Goal: Feedback & Contribution: Leave review/rating

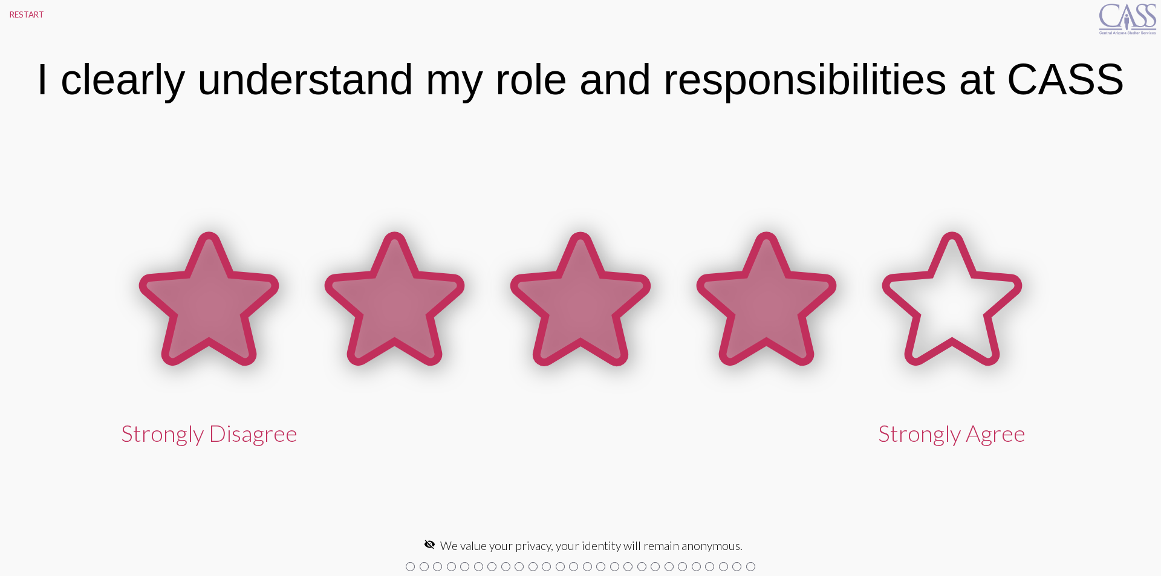
click at [761, 276] on icon at bounding box center [766, 299] width 132 height 126
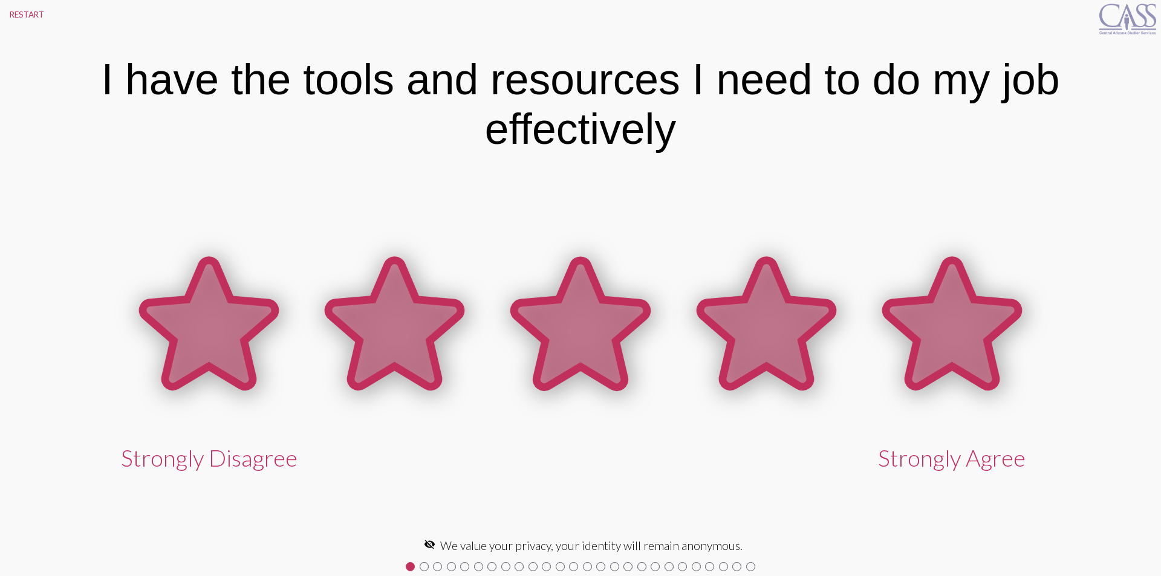
click at [935, 301] on icon at bounding box center [952, 324] width 132 height 126
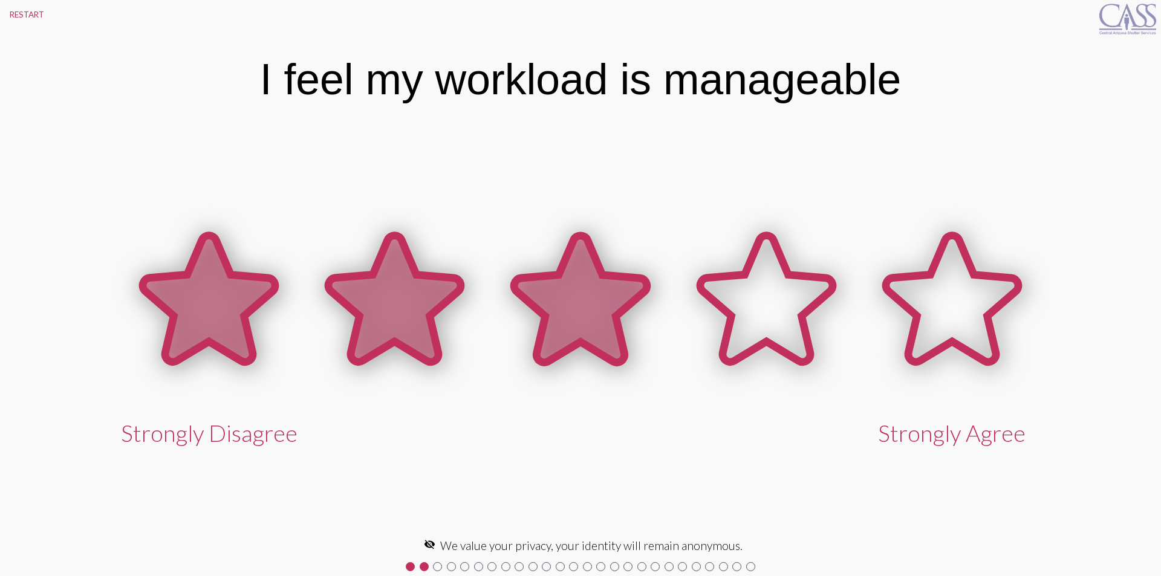
click at [583, 313] on icon at bounding box center [580, 299] width 132 height 126
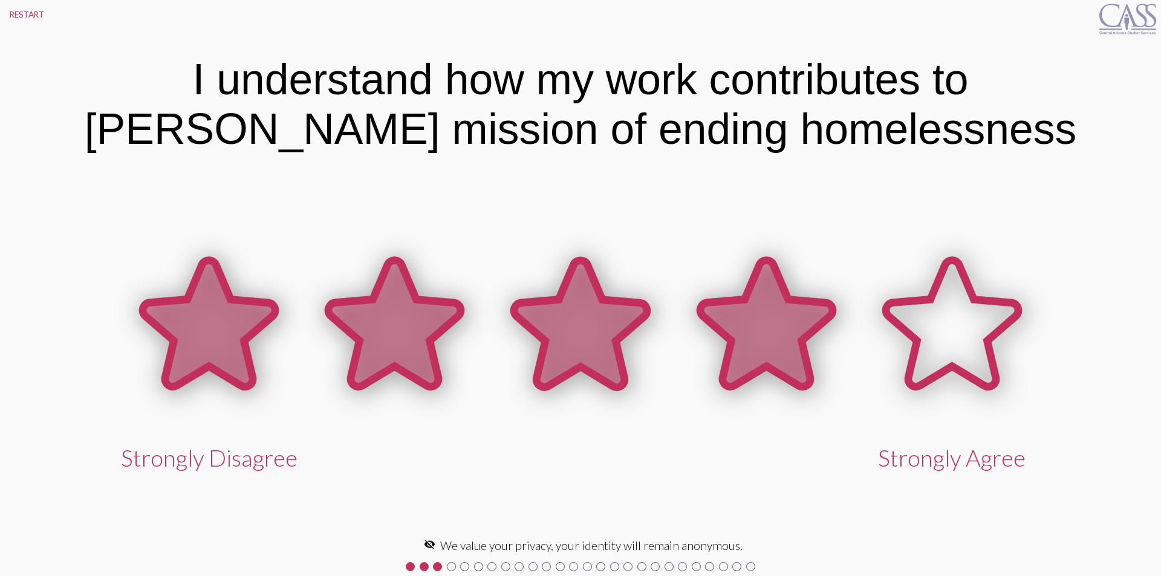
click at [786, 315] on icon at bounding box center [766, 324] width 132 height 126
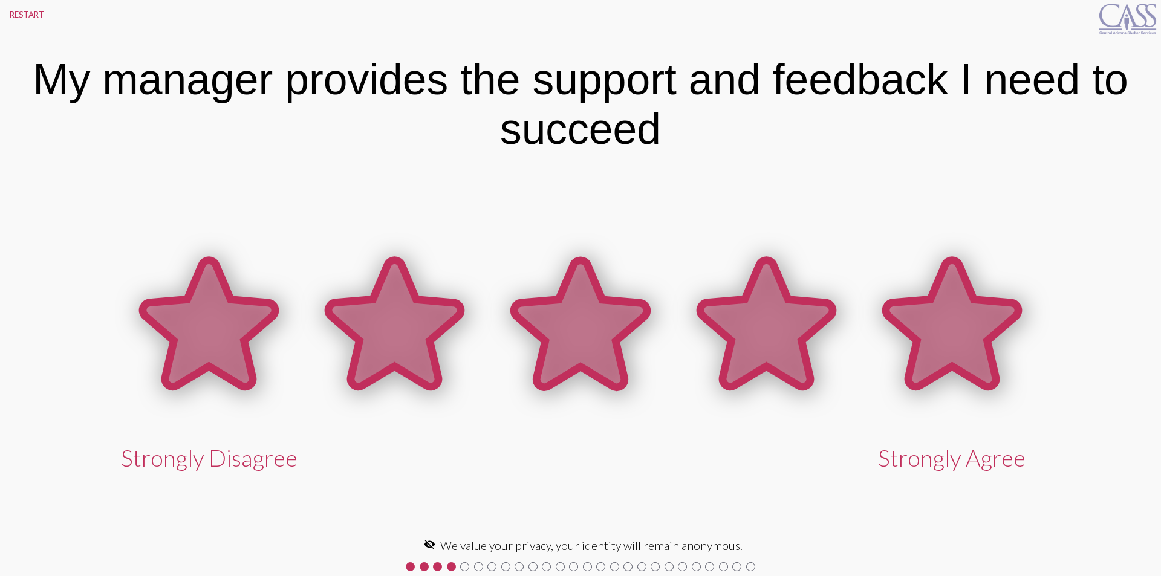
click at [954, 315] on icon at bounding box center [952, 324] width 132 height 126
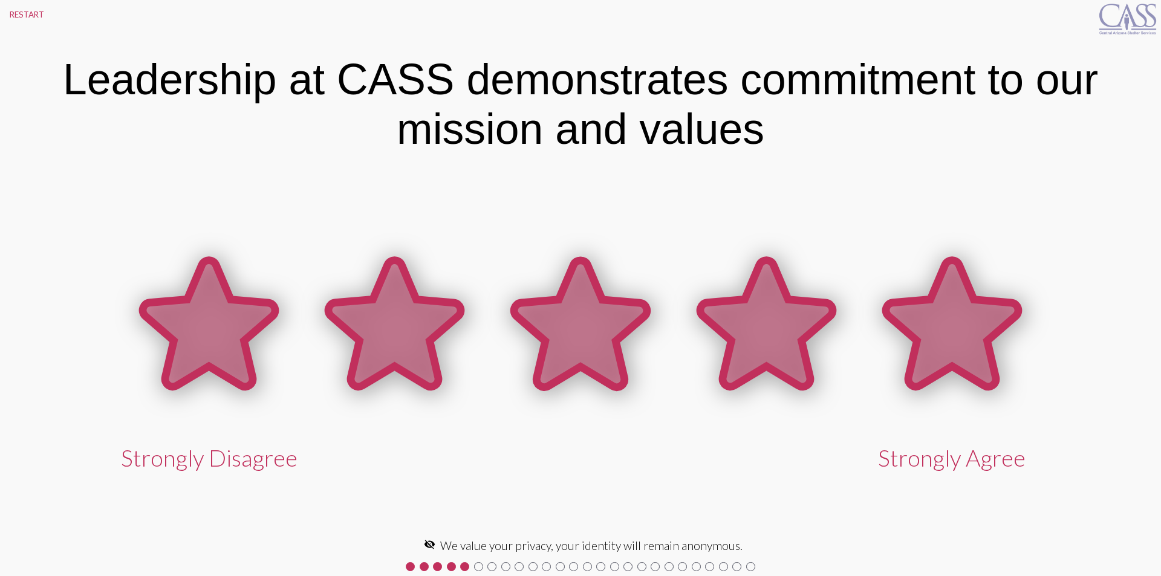
click at [954, 315] on icon at bounding box center [952, 324] width 132 height 126
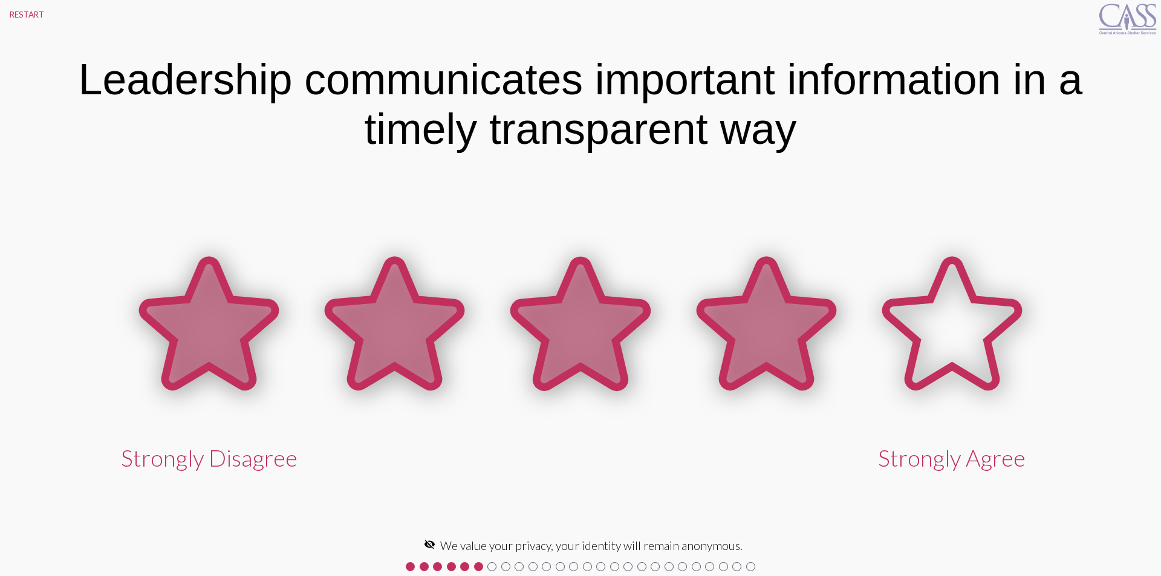
click at [772, 320] on icon at bounding box center [766, 324] width 132 height 126
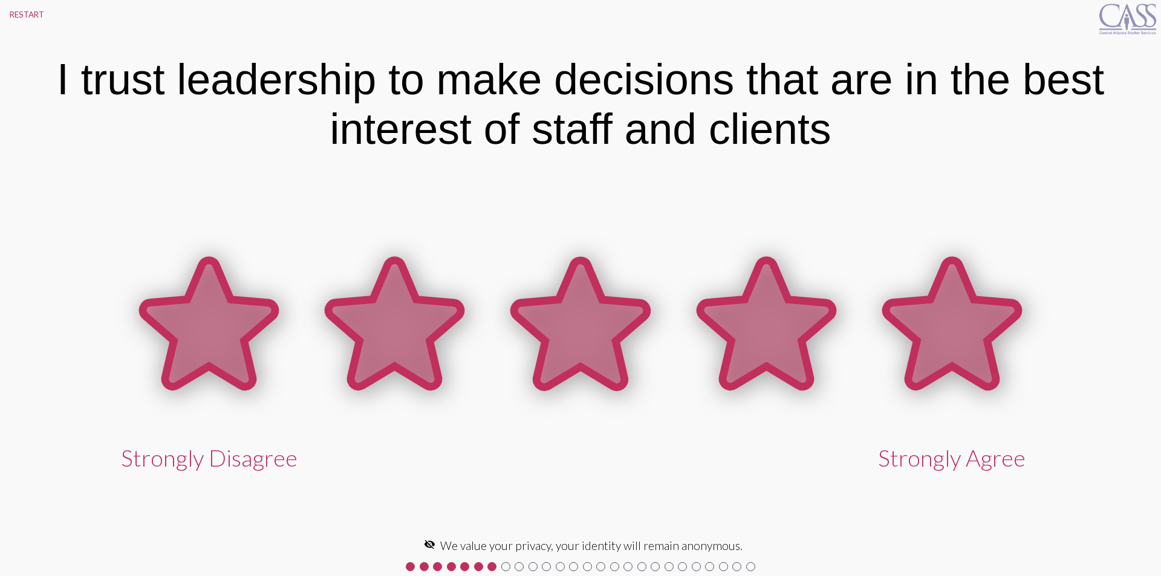
click at [928, 322] on icon at bounding box center [952, 324] width 132 height 126
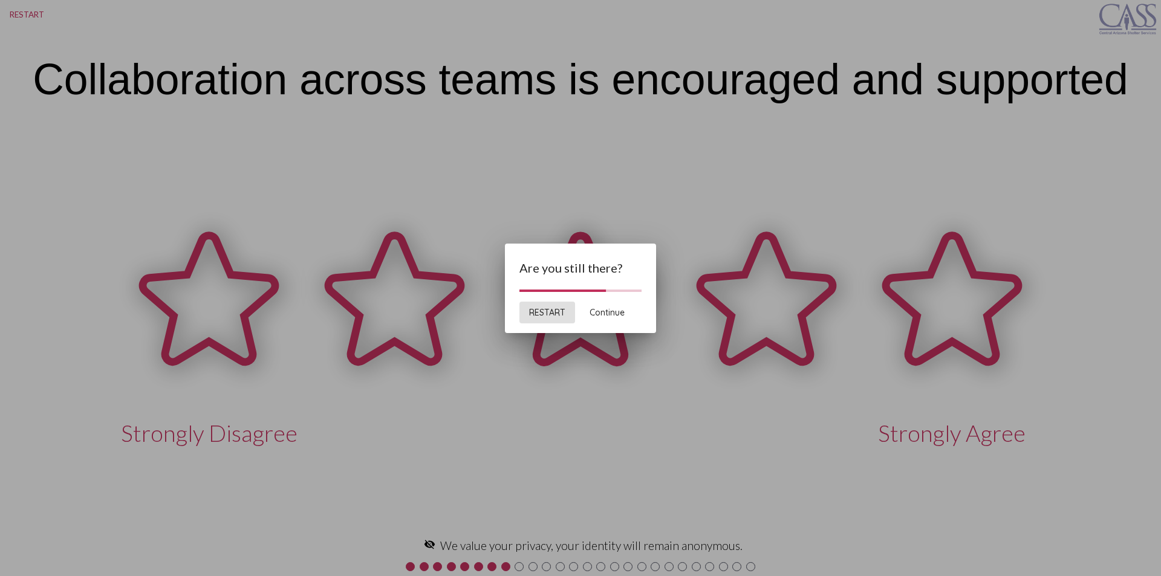
drag, startPoint x: 538, startPoint y: 321, endPoint x: 623, endPoint y: 303, distance: 87.1
click at [627, 302] on div "RESTART Continue" at bounding box center [581, 312] width 122 height 41
click at [616, 307] on button "Continue" at bounding box center [607, 313] width 54 height 22
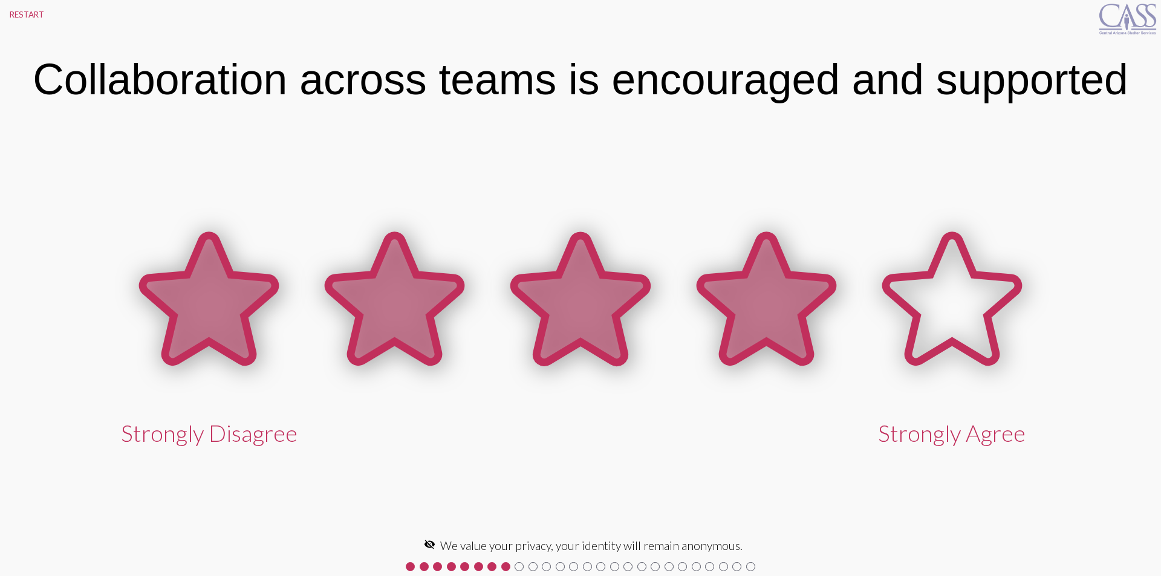
click at [771, 302] on icon at bounding box center [766, 299] width 132 height 126
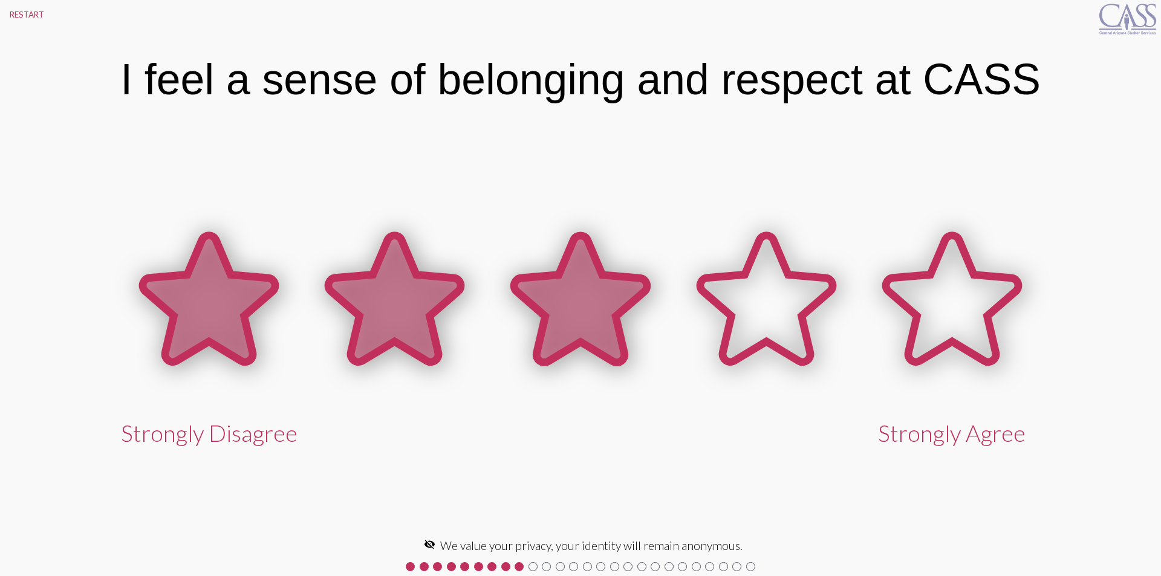
click at [567, 305] on icon at bounding box center [580, 299] width 132 height 126
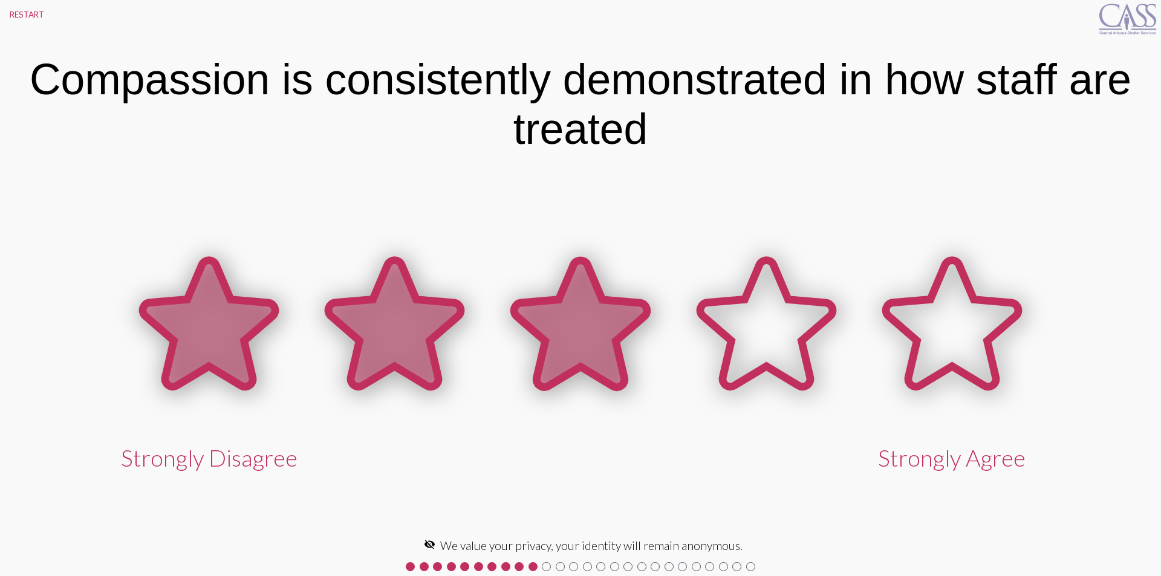
click at [576, 333] on icon at bounding box center [580, 324] width 132 height 126
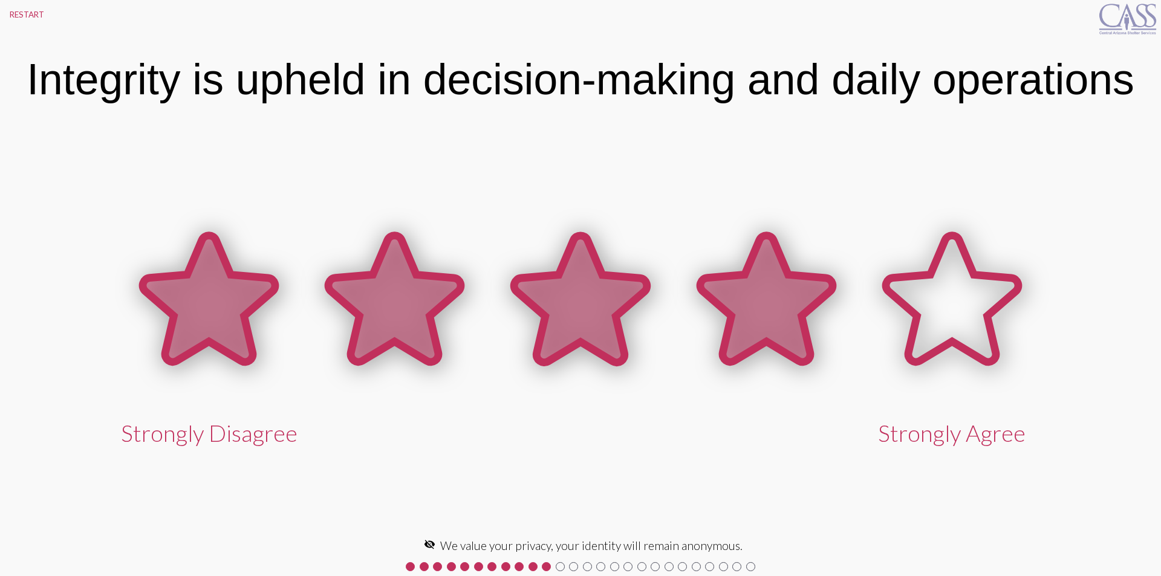
click at [749, 301] on icon at bounding box center [766, 299] width 132 height 126
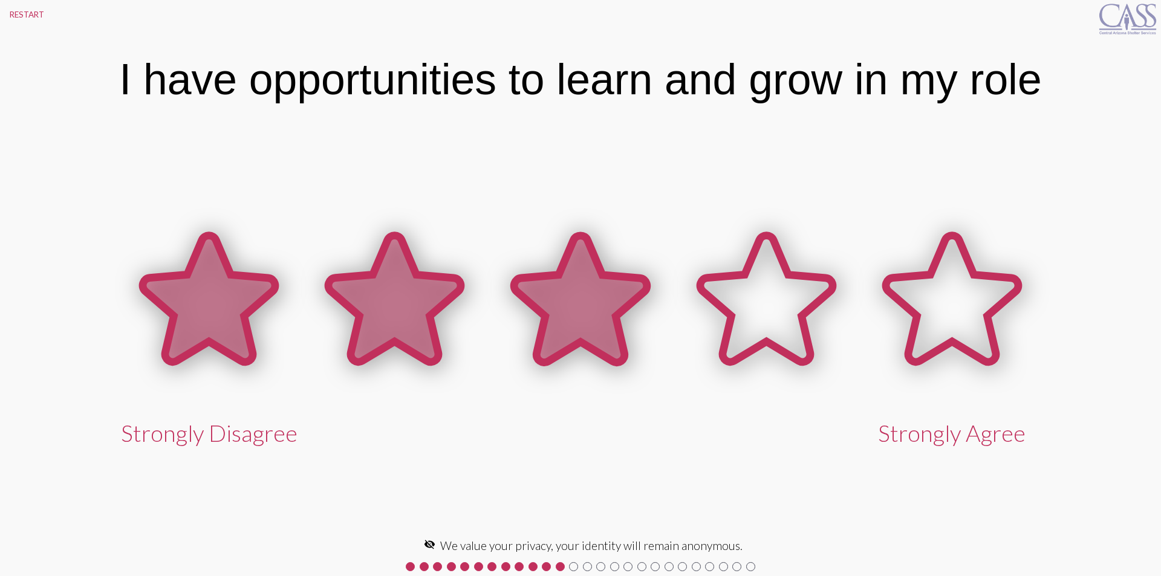
click at [564, 282] on icon at bounding box center [580, 299] width 132 height 126
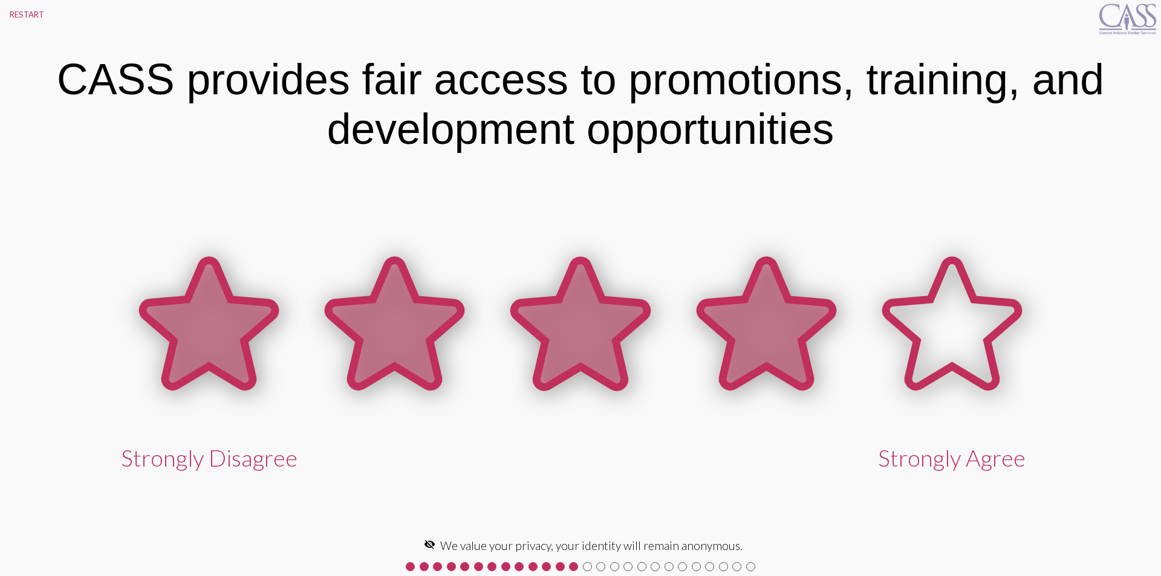
click at [789, 308] on icon at bounding box center [766, 324] width 132 height 126
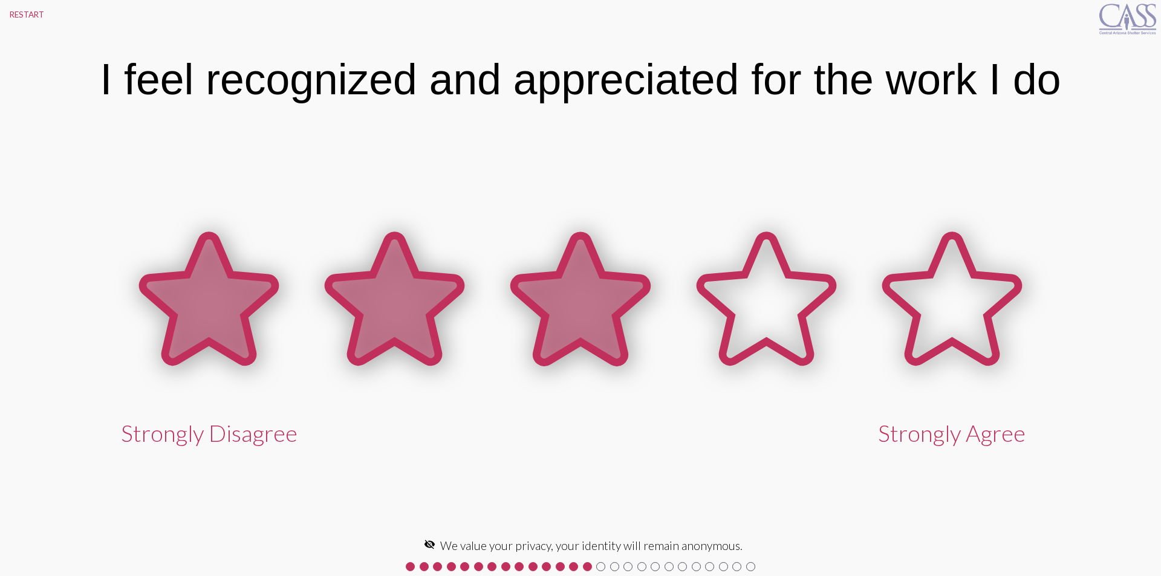
click at [574, 292] on icon at bounding box center [580, 299] width 132 height 126
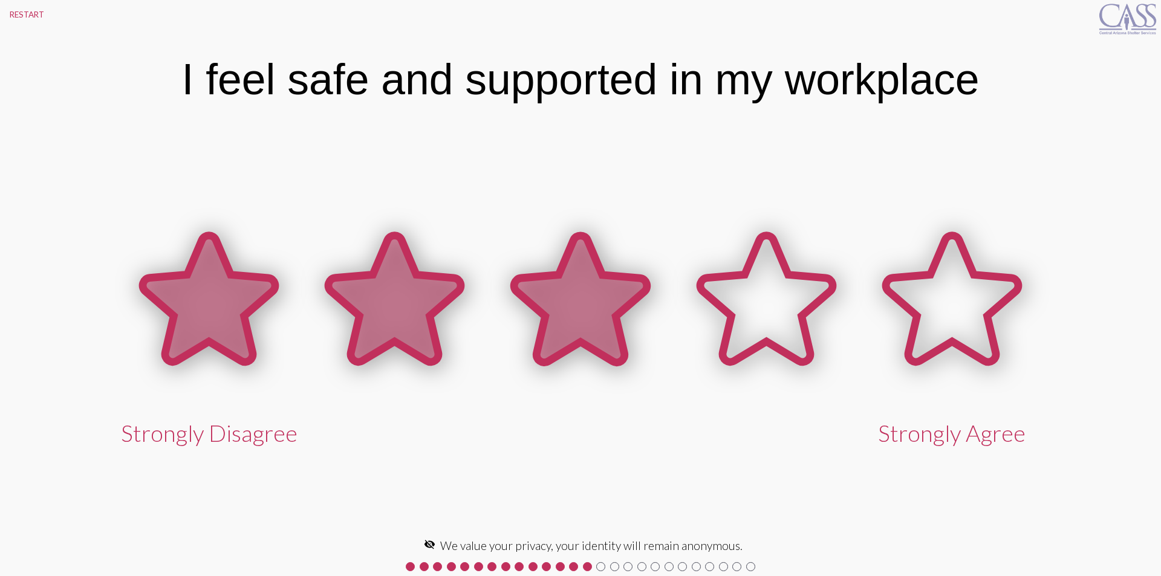
click at [570, 291] on icon at bounding box center [580, 299] width 132 height 126
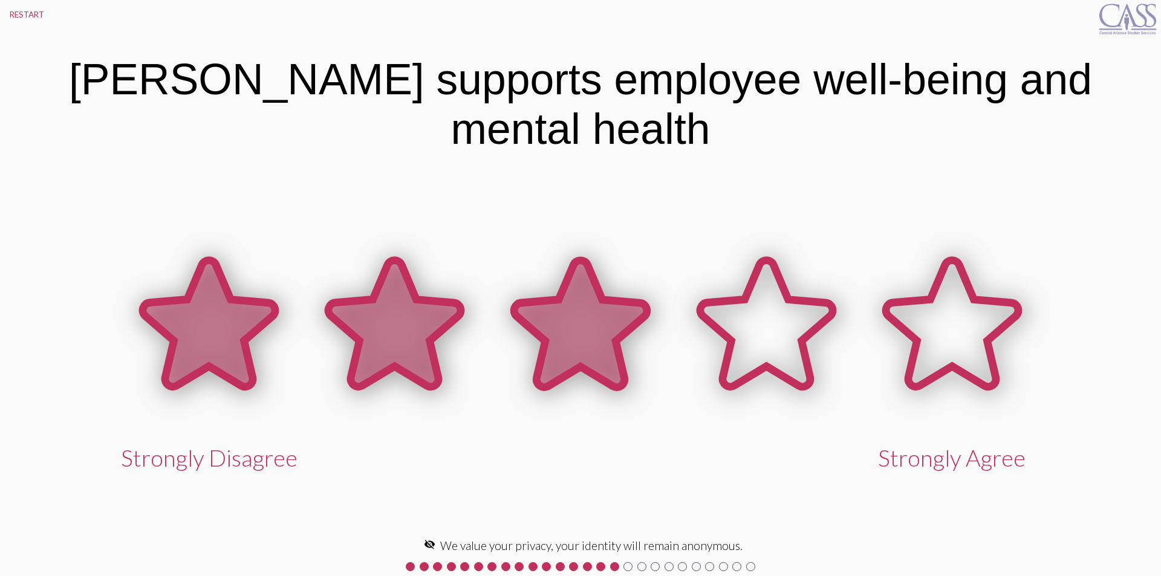
click at [610, 299] on icon at bounding box center [580, 324] width 132 height 126
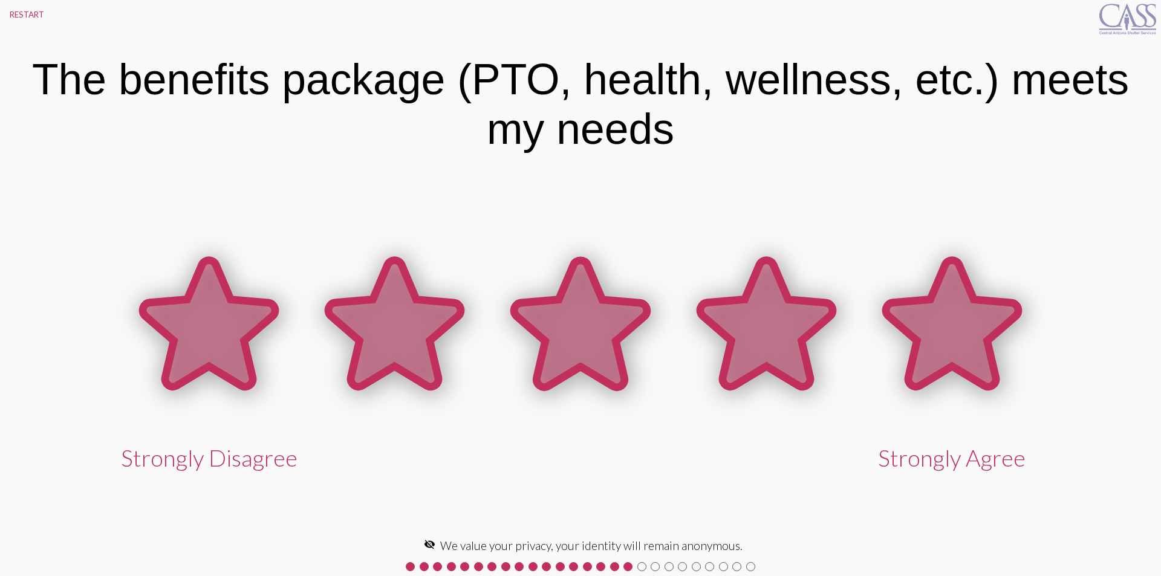
click at [922, 296] on icon at bounding box center [952, 326] width 186 height 186
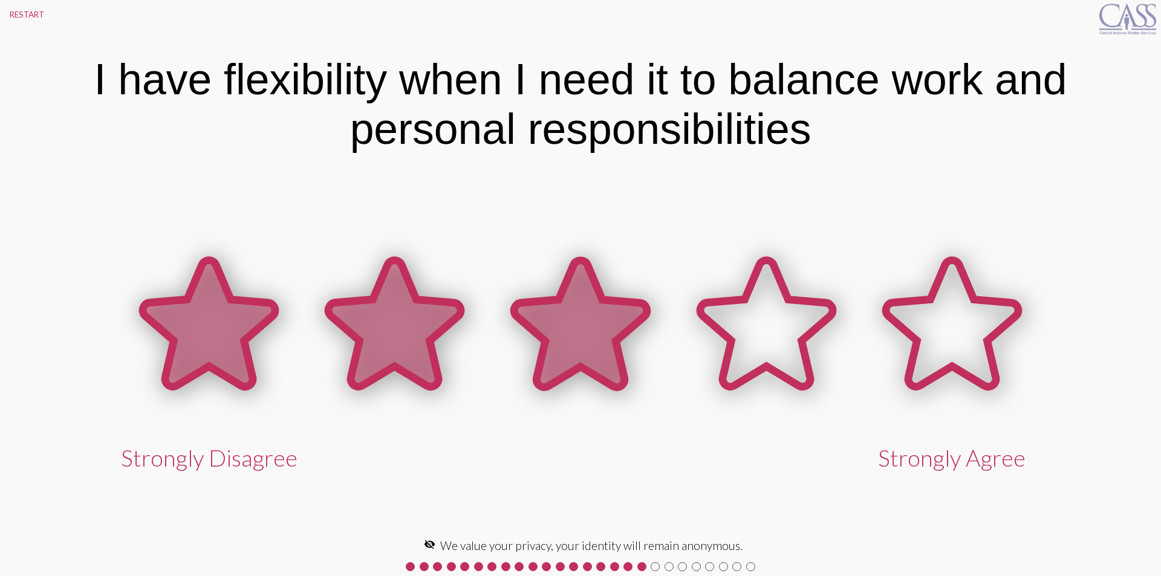
click at [613, 313] on icon at bounding box center [580, 324] width 132 height 126
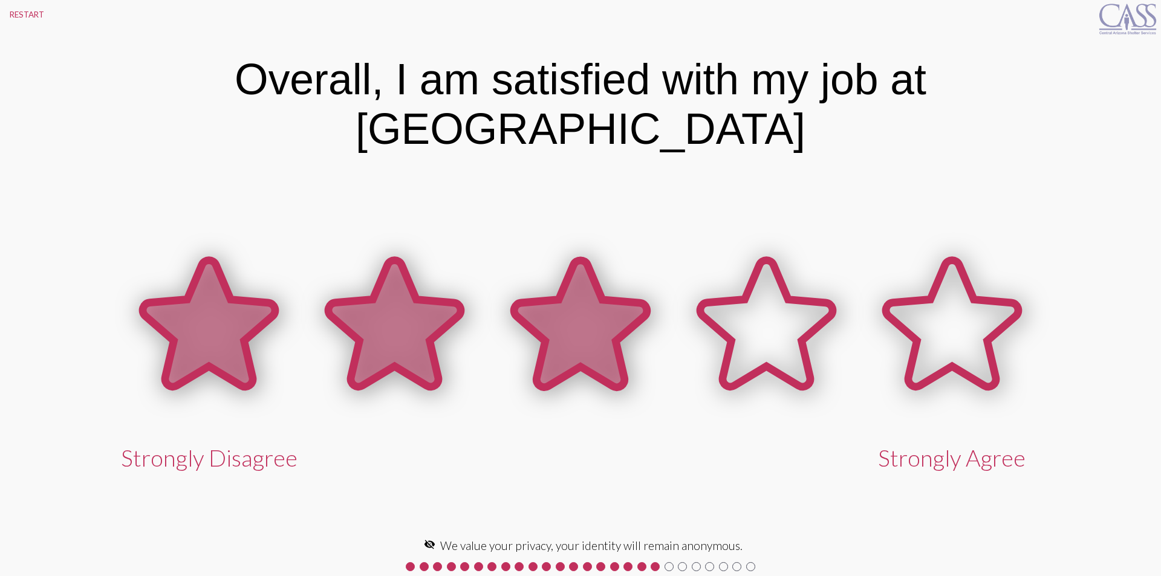
click at [613, 313] on icon at bounding box center [580, 324] width 132 height 126
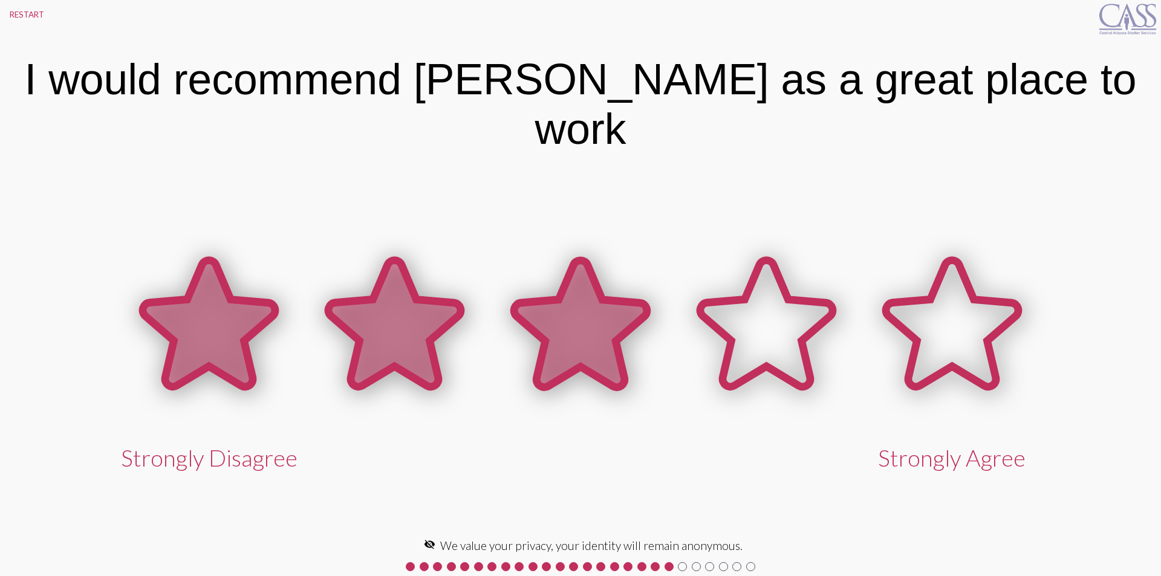
click at [613, 313] on icon at bounding box center [580, 324] width 132 height 126
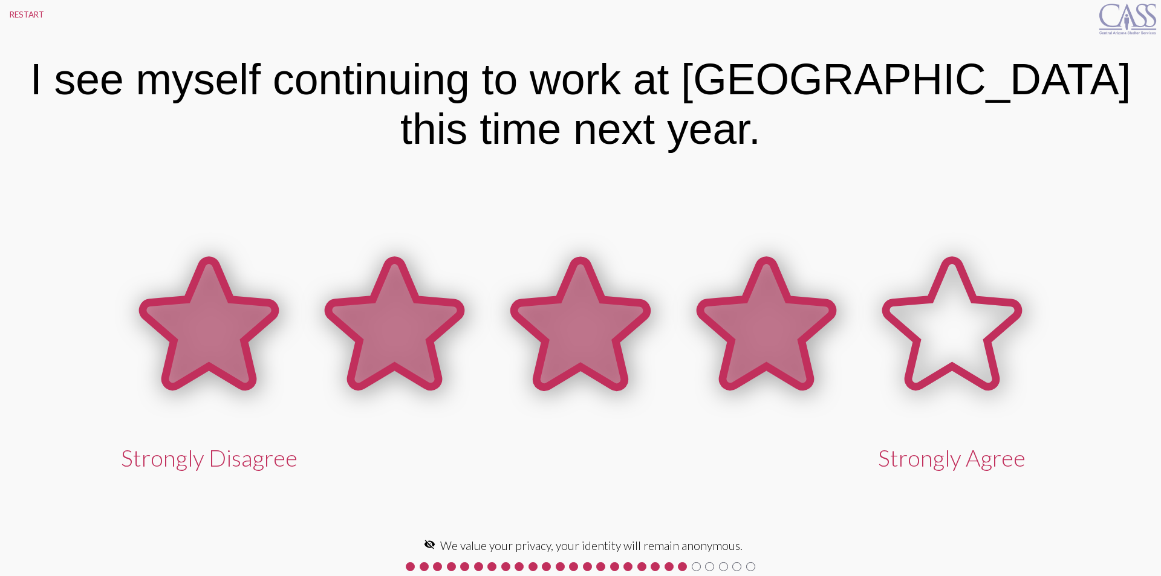
click at [749, 330] on icon at bounding box center [766, 324] width 132 height 126
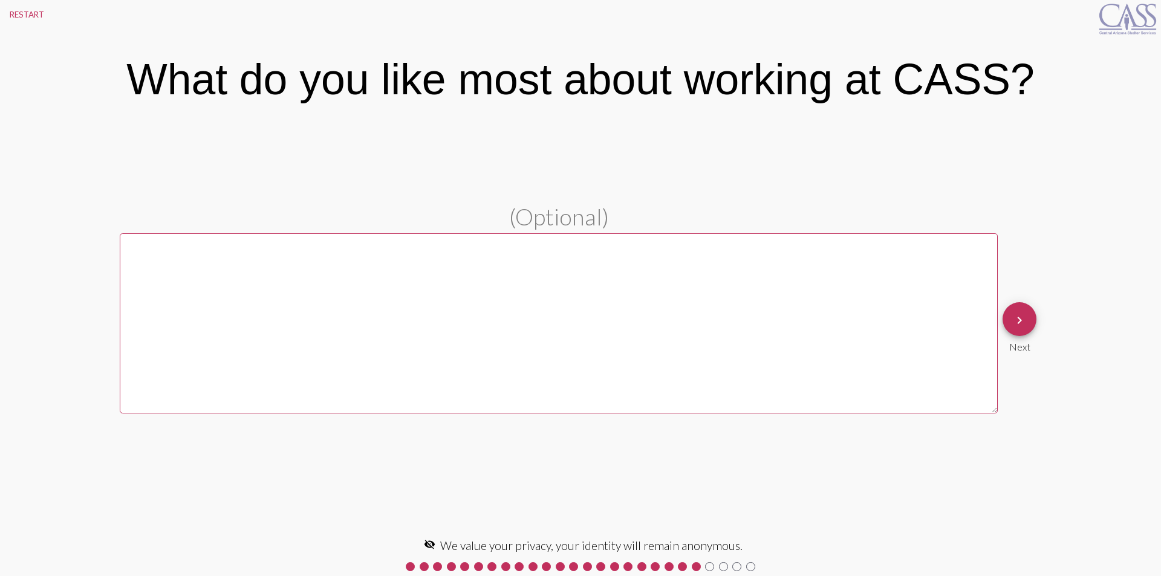
click at [1026, 323] on mat-icon "keyboard_arrow_right" at bounding box center [1019, 320] width 15 height 15
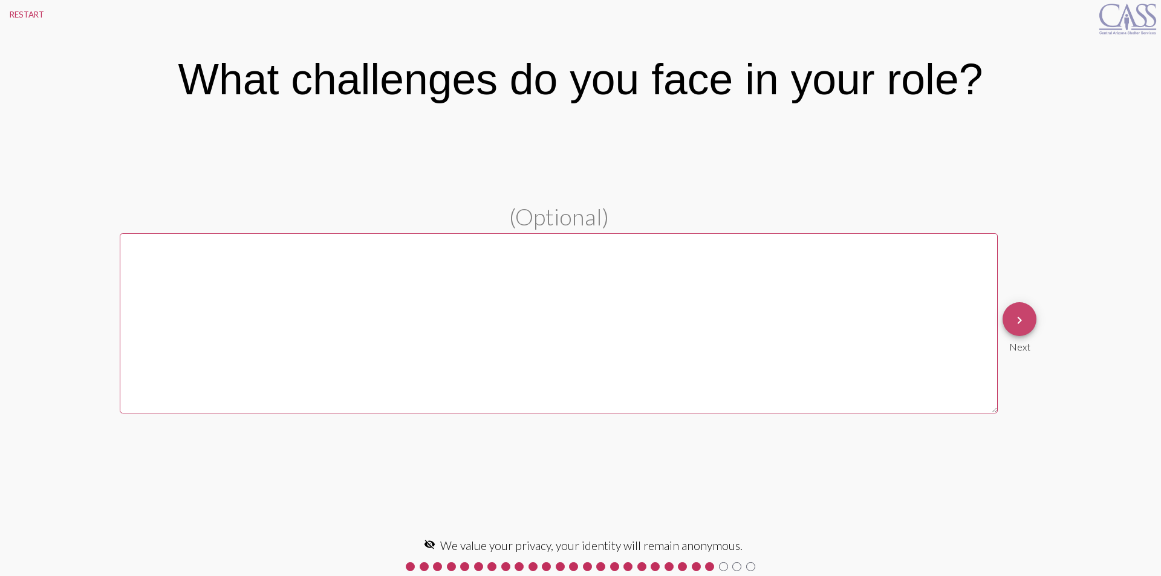
drag, startPoint x: 1029, startPoint y: 305, endPoint x: 1027, endPoint y: 315, distance: 10.4
click at [1028, 308] on button "keyboard_arrow_right" at bounding box center [1020, 319] width 34 height 34
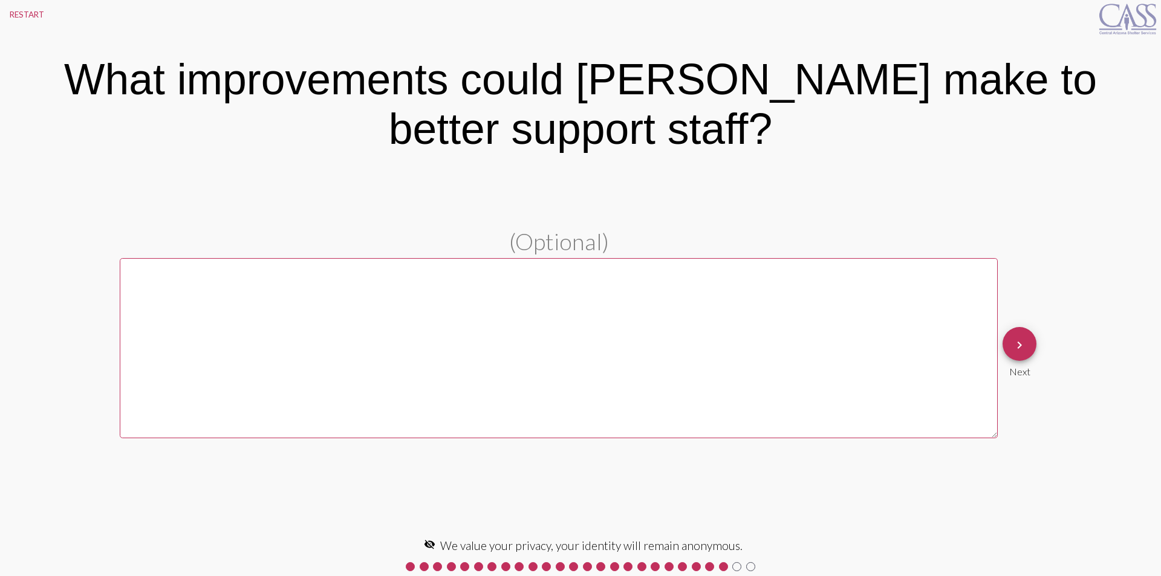
click at [1027, 315] on pl-text-question "(Optional) keyboard_arrow_right Next" at bounding box center [580, 352] width 1161 height 250
click at [1027, 315] on div "(Optional) keyboard_arrow_right Next" at bounding box center [581, 352] width 922 height 250
click at [1006, 334] on button "keyboard_arrow_right" at bounding box center [1020, 344] width 34 height 34
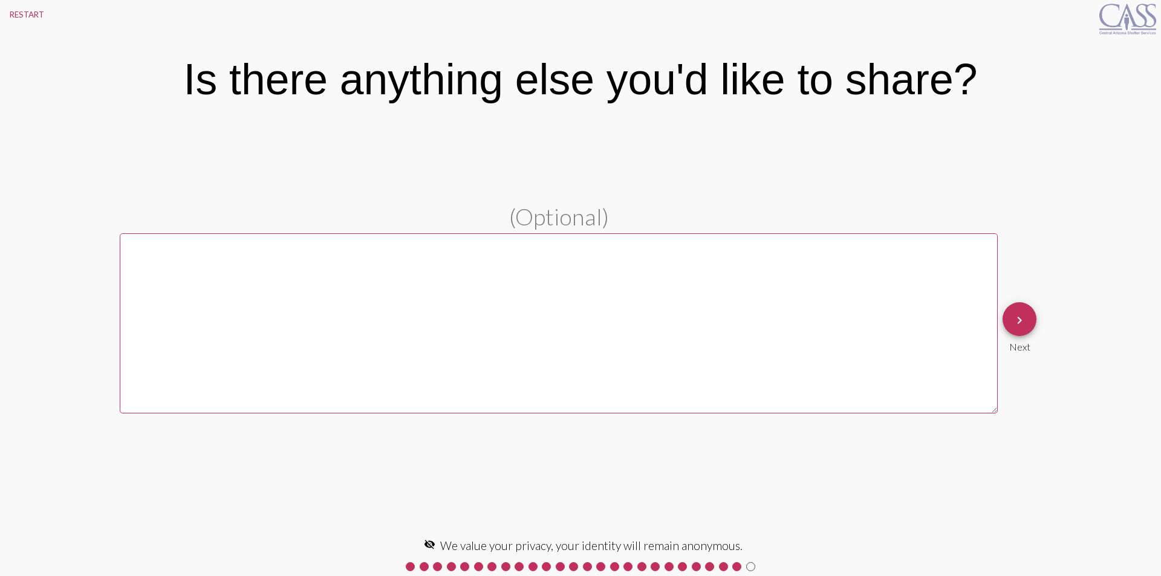
click at [1006, 334] on div "keyboard_arrow_right Next" at bounding box center [1020, 327] width 34 height 50
click at [1026, 327] on mat-icon "keyboard_arrow_right" at bounding box center [1019, 320] width 15 height 15
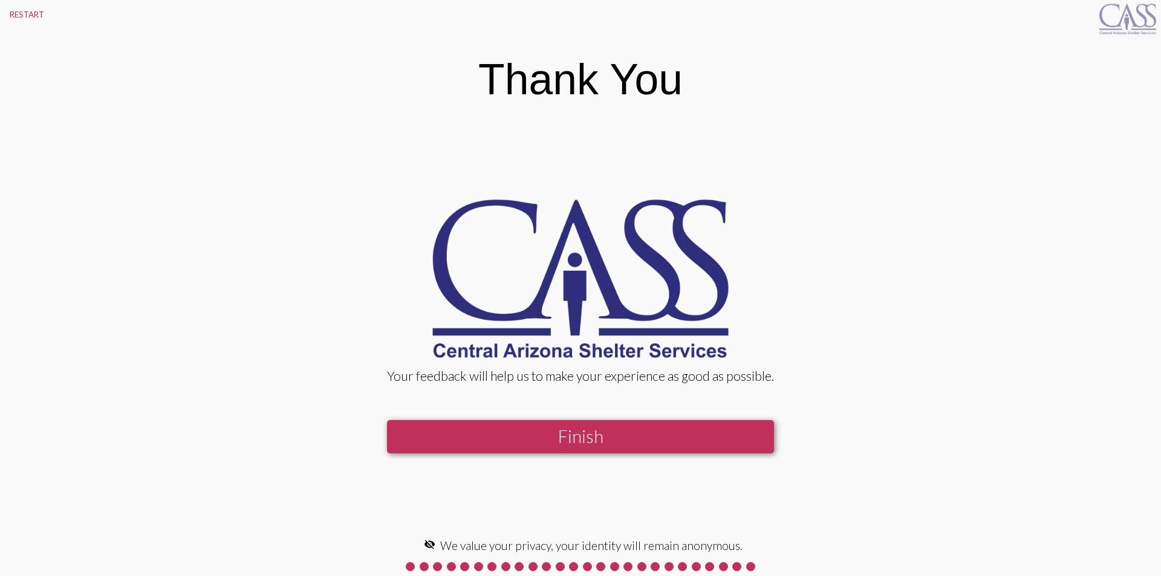
click at [723, 447] on button "Finish" at bounding box center [580, 436] width 387 height 33
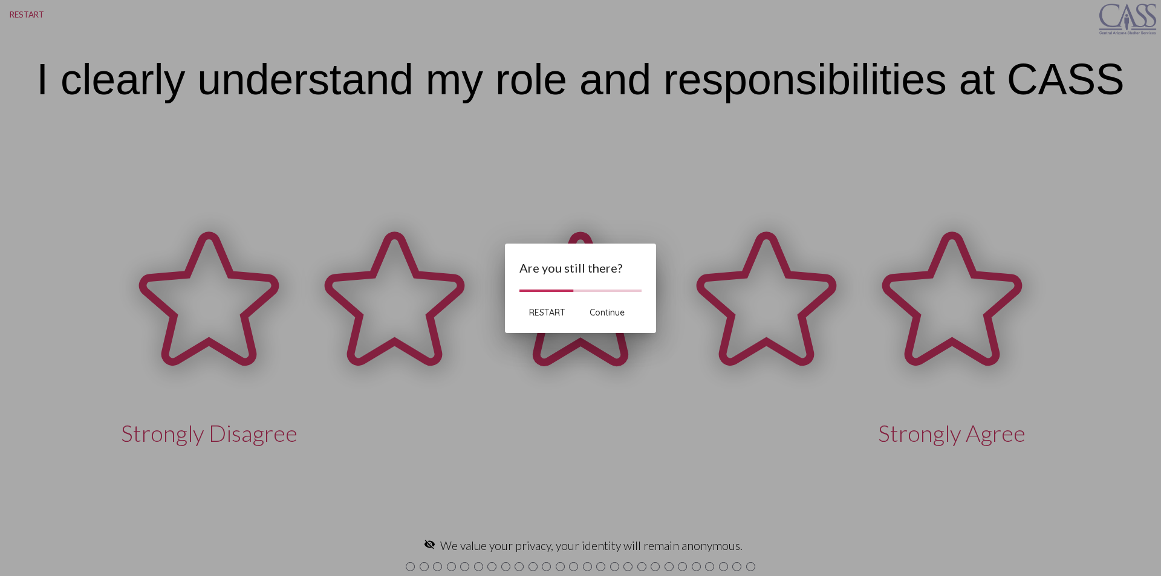
click at [503, 431] on div at bounding box center [580, 288] width 1161 height 576
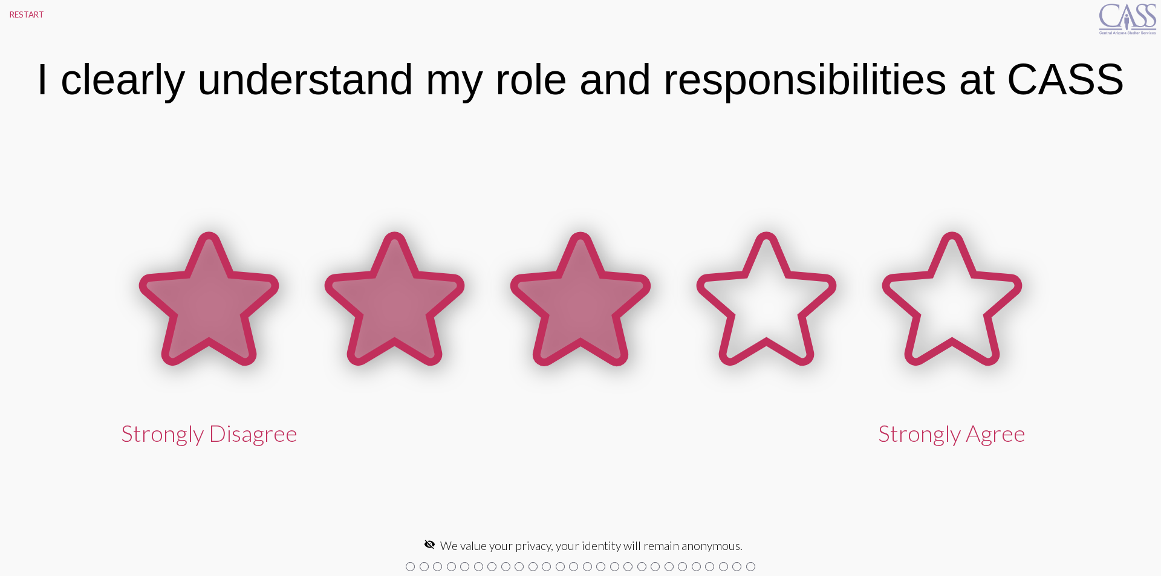
click at [622, 312] on icon at bounding box center [580, 299] width 132 height 126
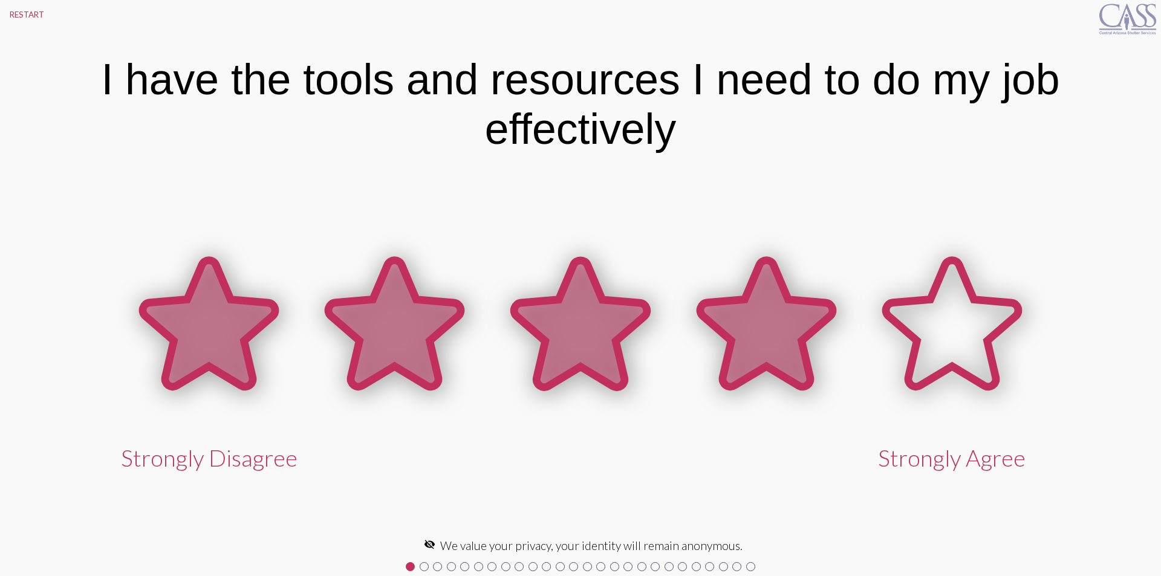
click at [749, 303] on icon at bounding box center [766, 324] width 132 height 126
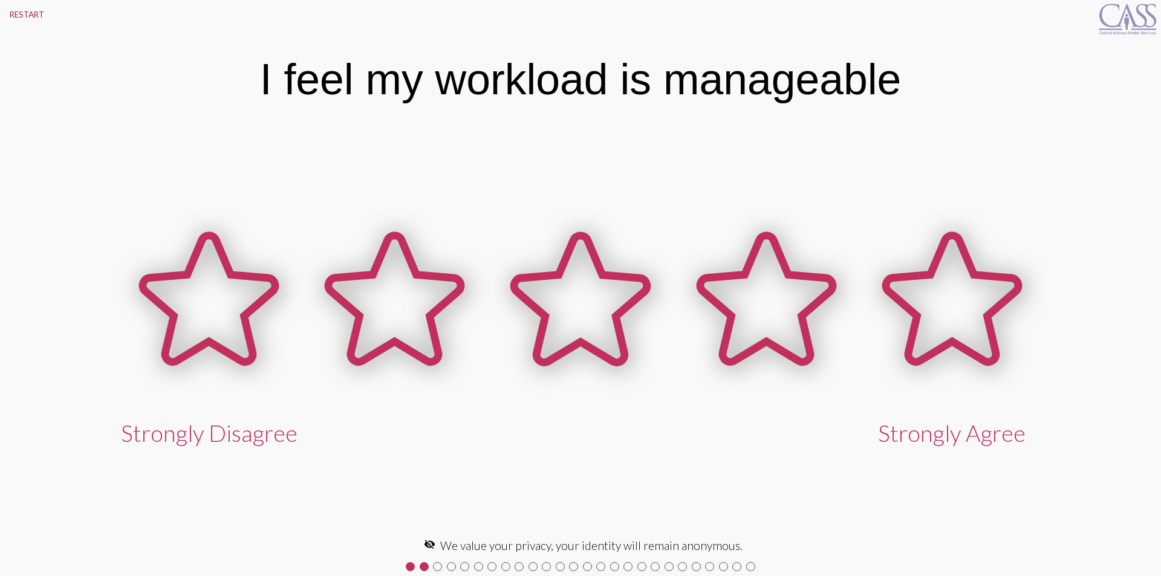
click at [19, 13] on button "RESTART" at bounding box center [27, 14] width 54 height 29
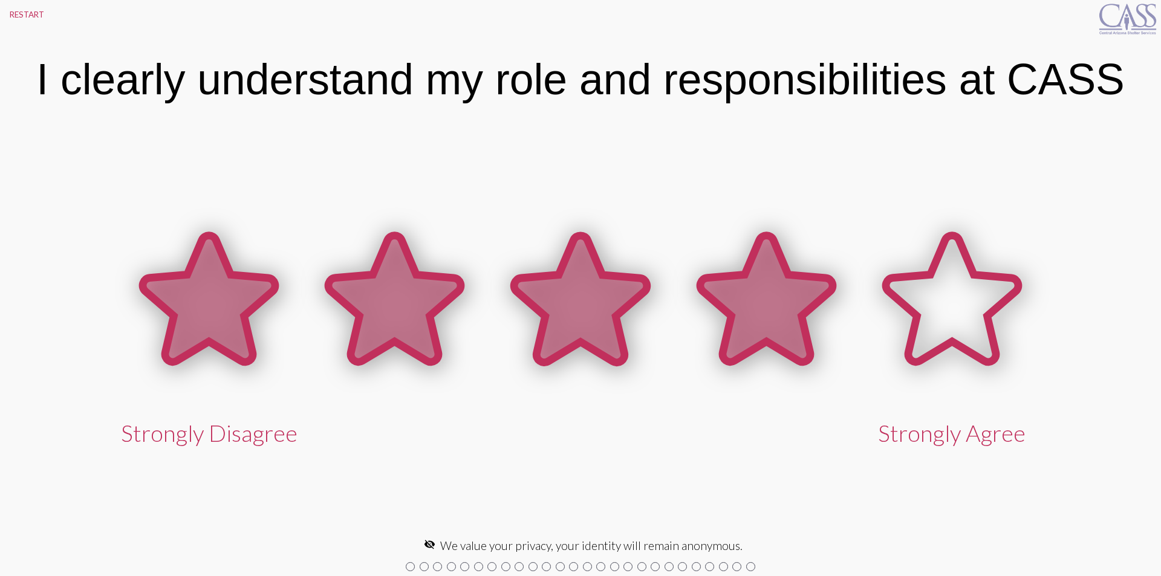
click at [766, 282] on icon at bounding box center [766, 299] width 132 height 126
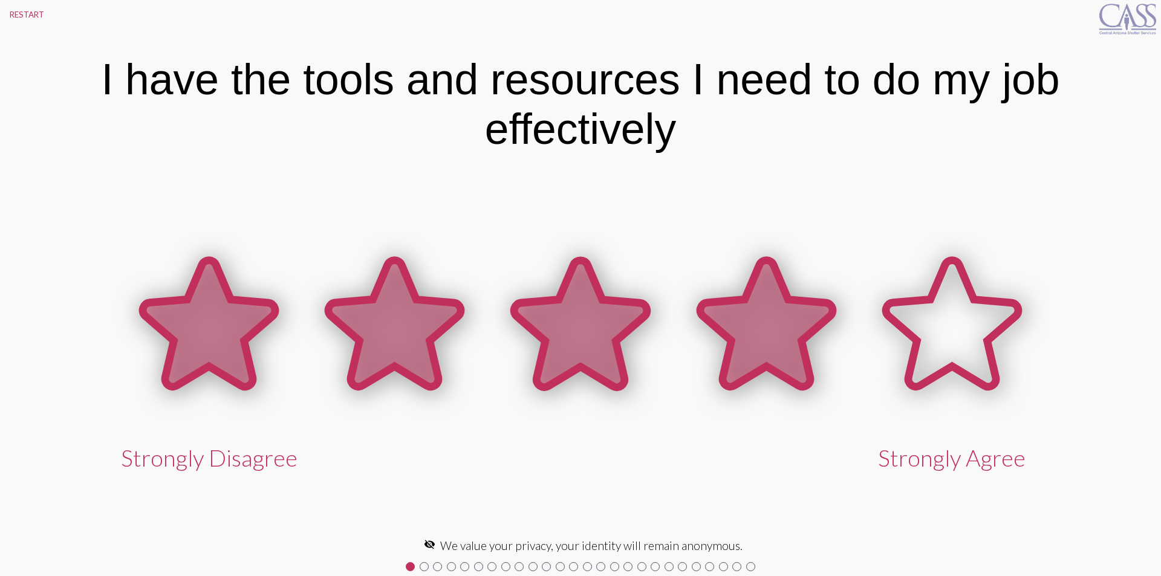
click at [766, 282] on icon at bounding box center [766, 324] width 132 height 126
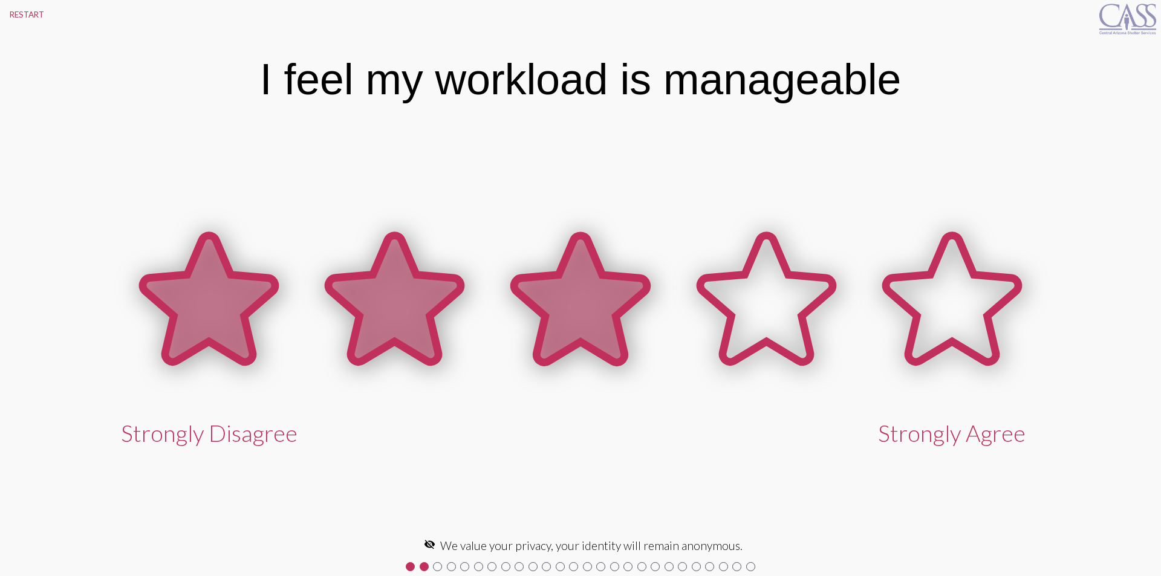
click at [616, 302] on icon at bounding box center [580, 299] width 132 height 126
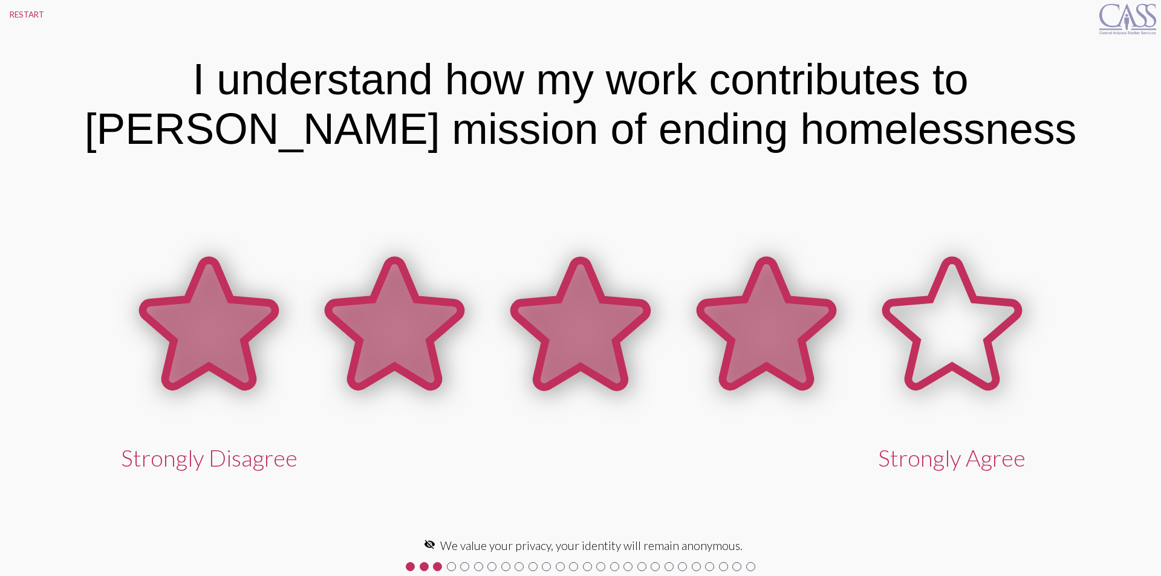
click at [714, 302] on icon at bounding box center [766, 324] width 132 height 126
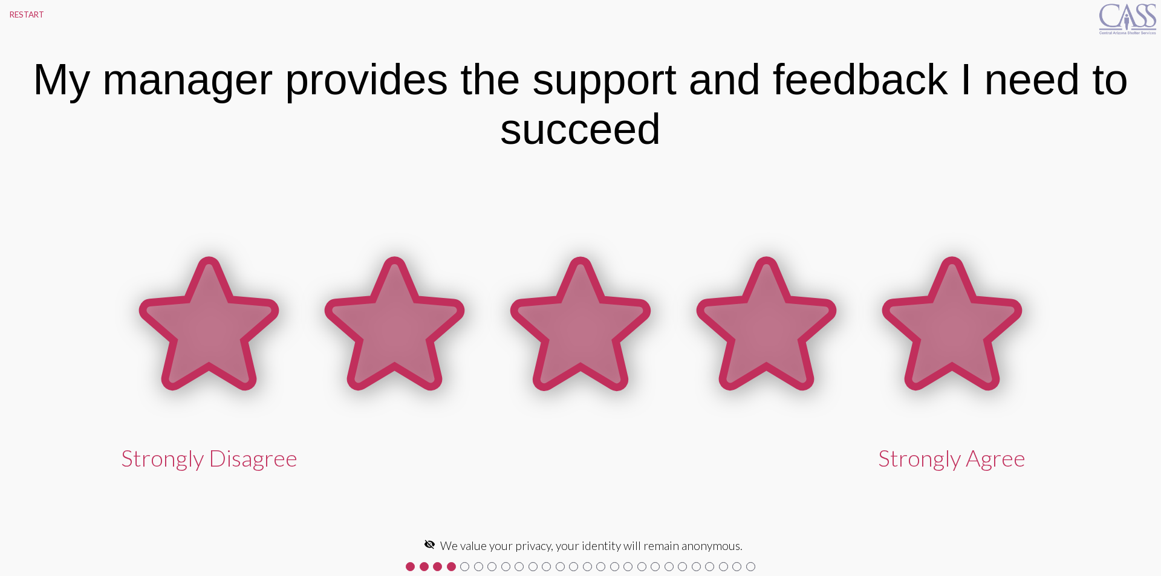
click at [964, 297] on icon at bounding box center [952, 324] width 132 height 126
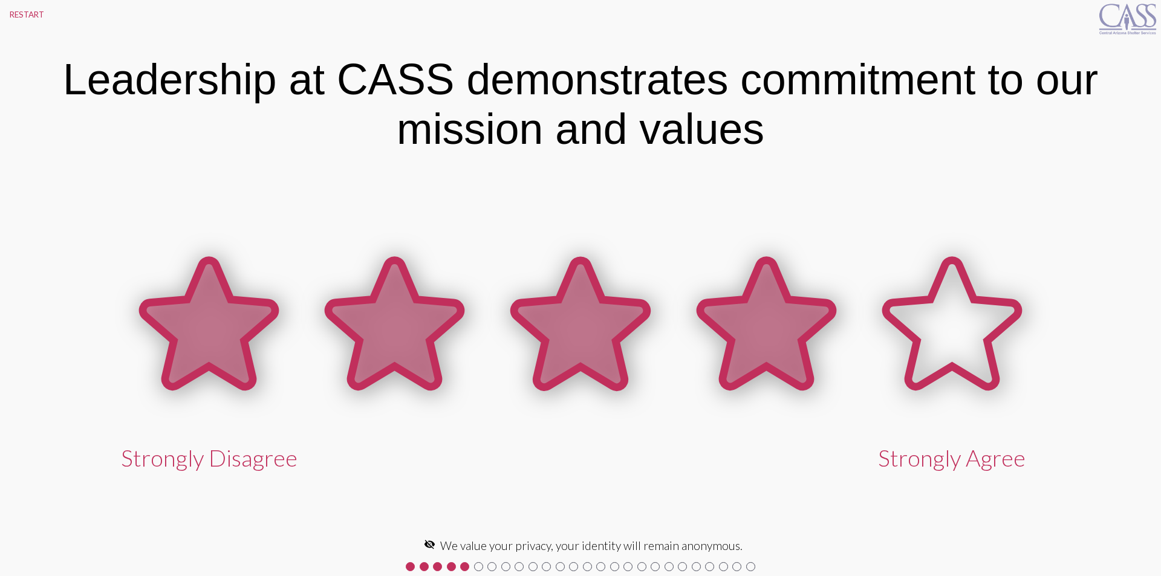
click at [770, 318] on icon at bounding box center [766, 324] width 132 height 126
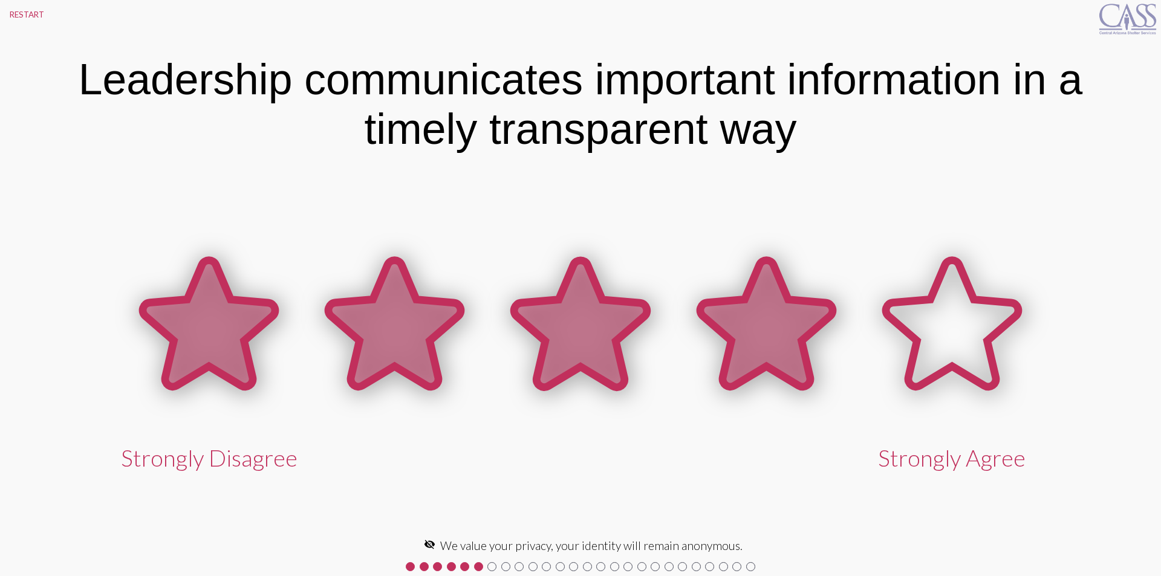
click at [770, 318] on icon at bounding box center [766, 324] width 132 height 126
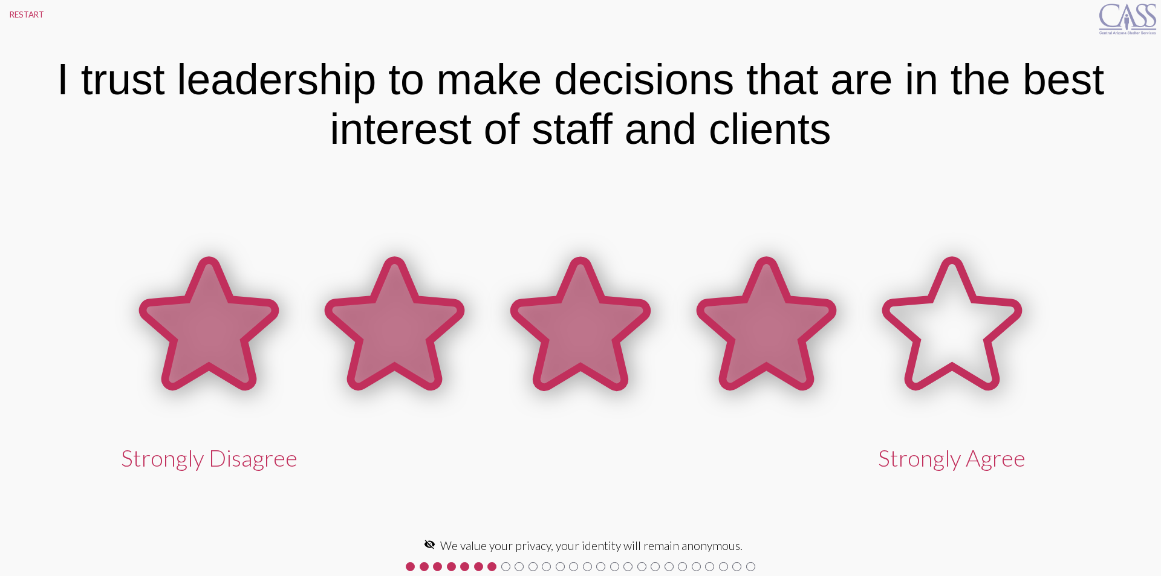
click at [770, 318] on icon at bounding box center [766, 324] width 132 height 126
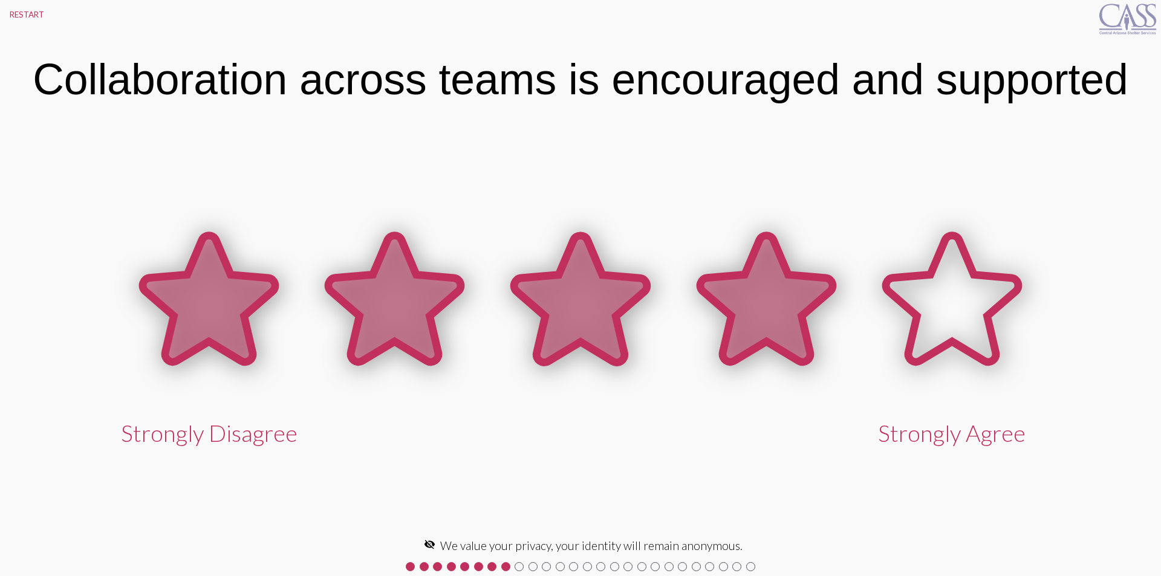
click at [770, 318] on icon at bounding box center [766, 299] width 132 height 126
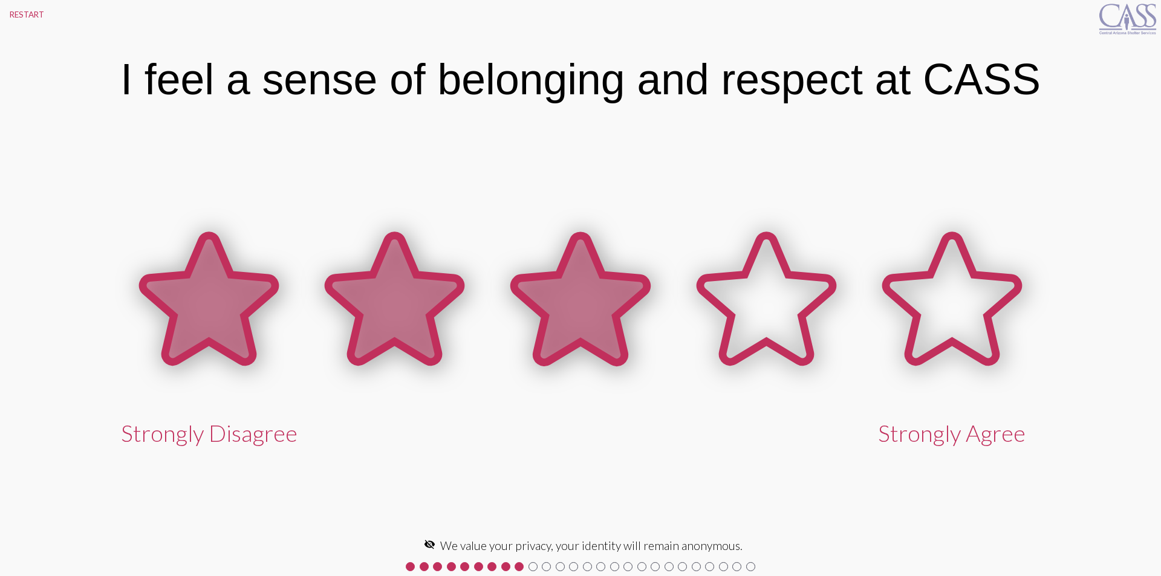
click at [619, 321] on icon at bounding box center [580, 299] width 132 height 126
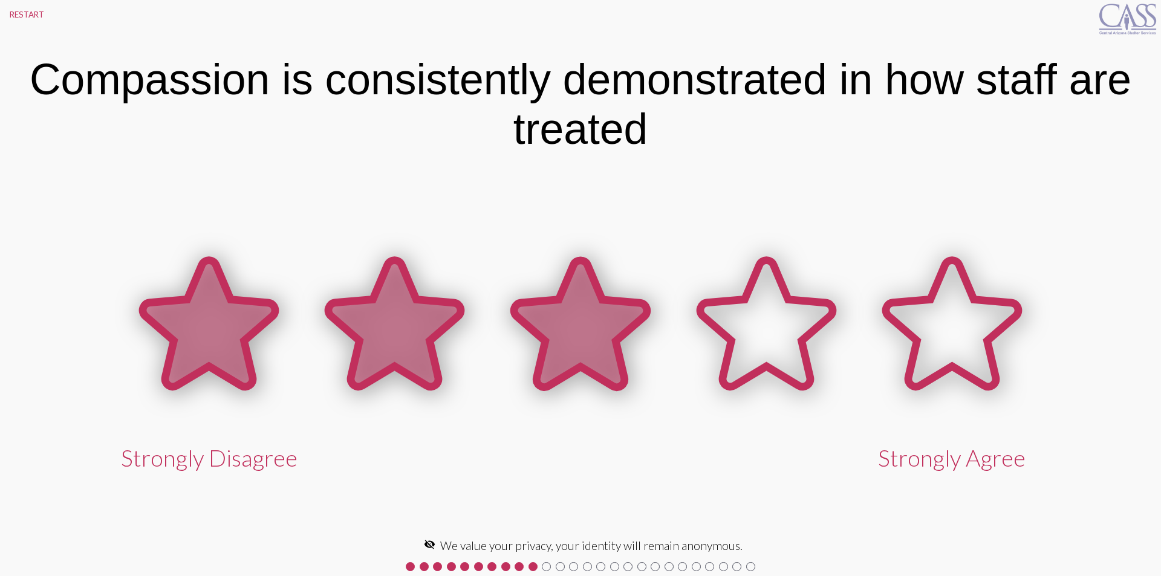
click at [549, 318] on icon at bounding box center [580, 324] width 132 height 126
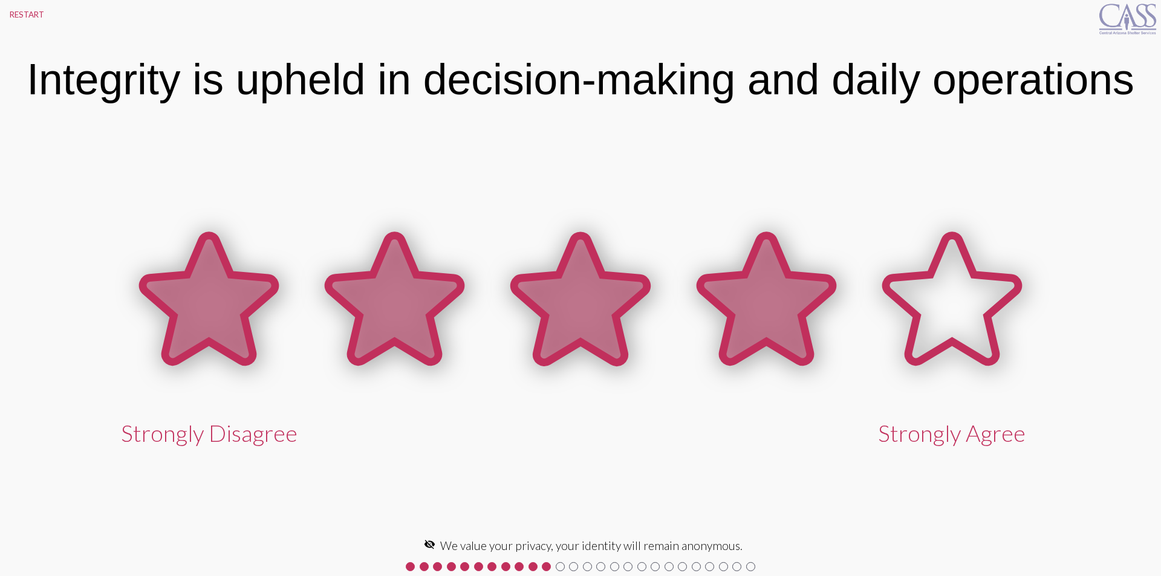
click at [778, 298] on icon at bounding box center [766, 299] width 132 height 126
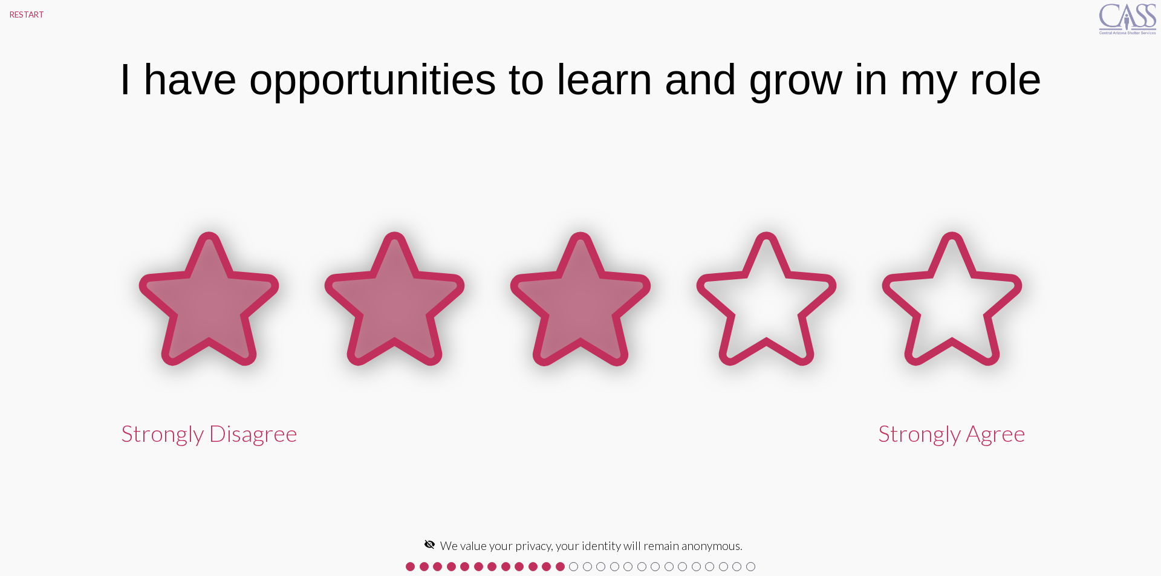
click at [620, 299] on icon at bounding box center [580, 299] width 132 height 126
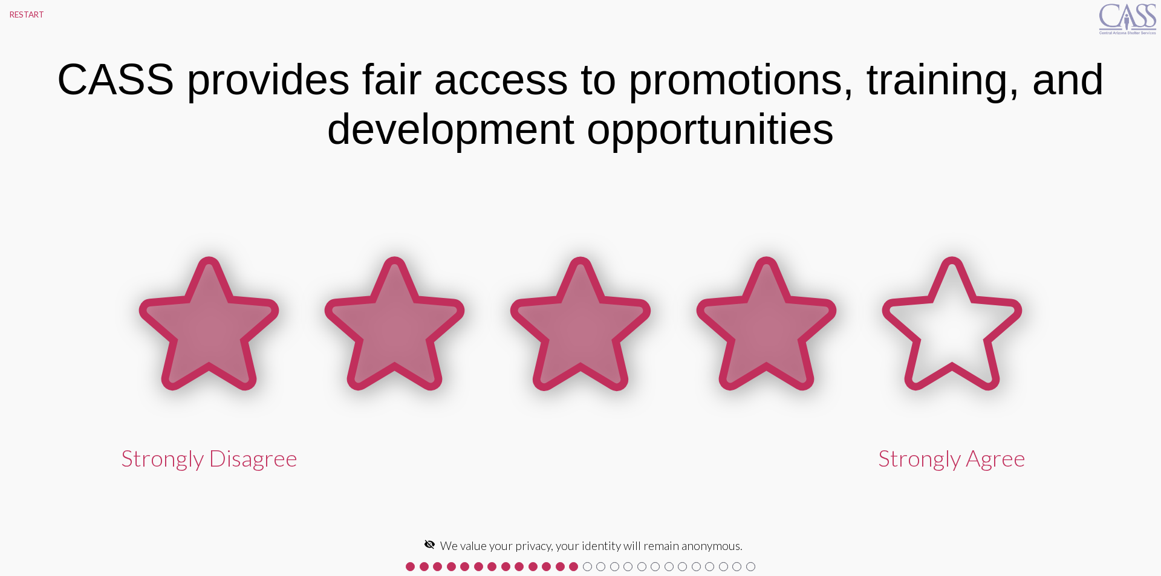
click at [771, 294] on icon at bounding box center [766, 324] width 132 height 126
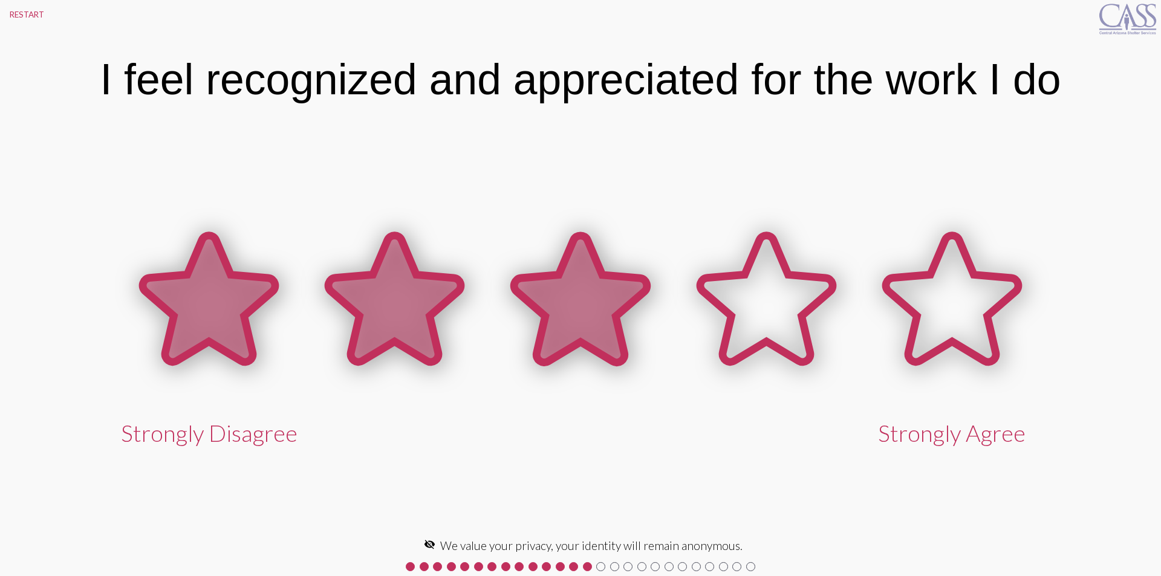
click at [584, 319] on icon at bounding box center [580, 299] width 132 height 126
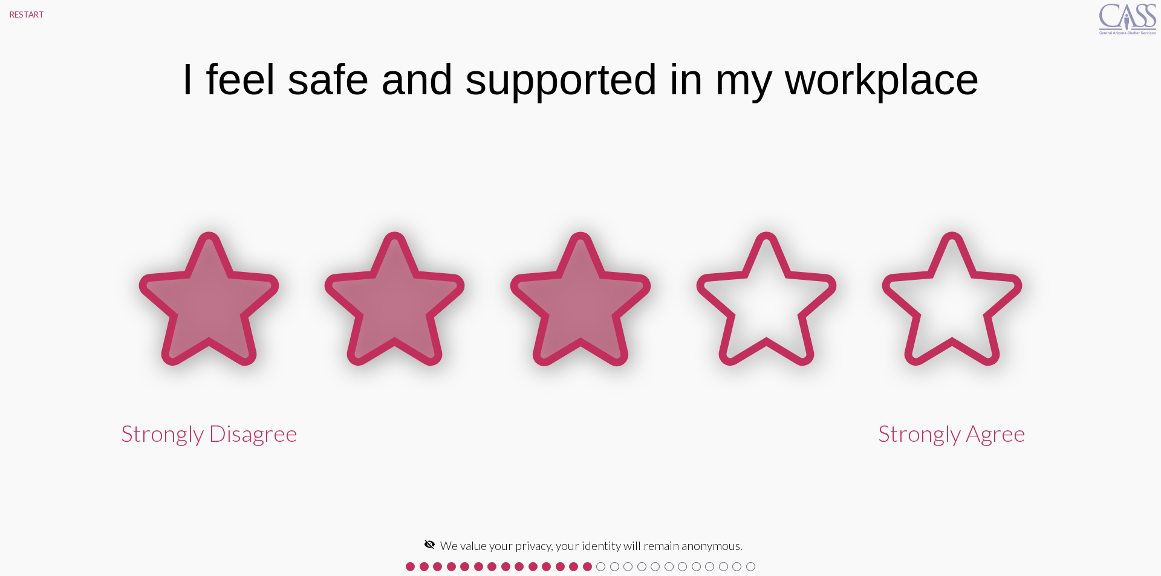
click at [589, 318] on icon at bounding box center [580, 299] width 132 height 126
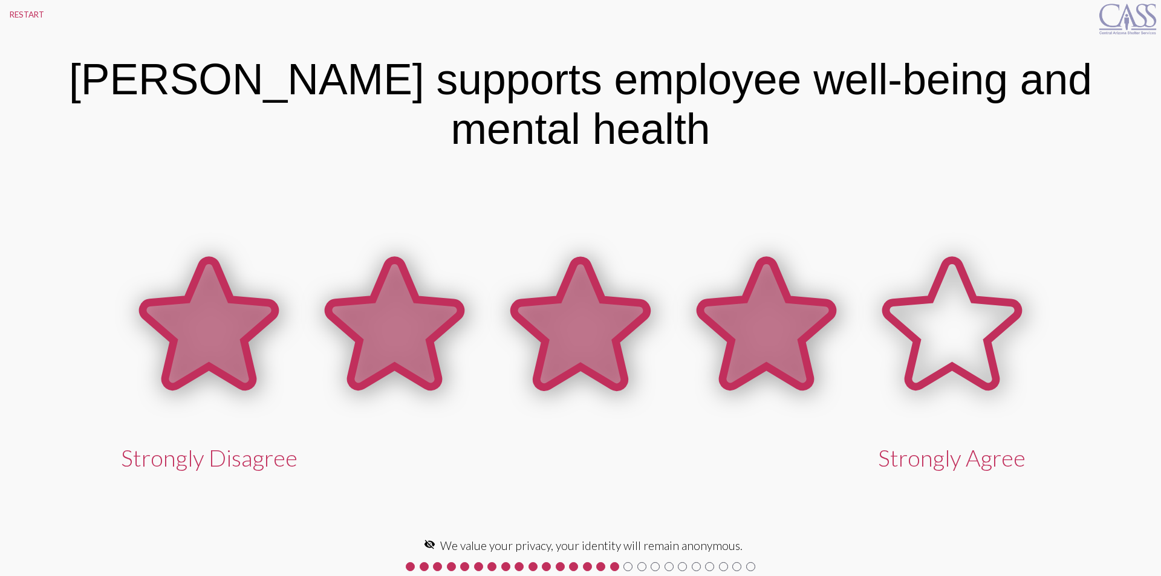
click at [801, 294] on icon at bounding box center [766, 324] width 132 height 126
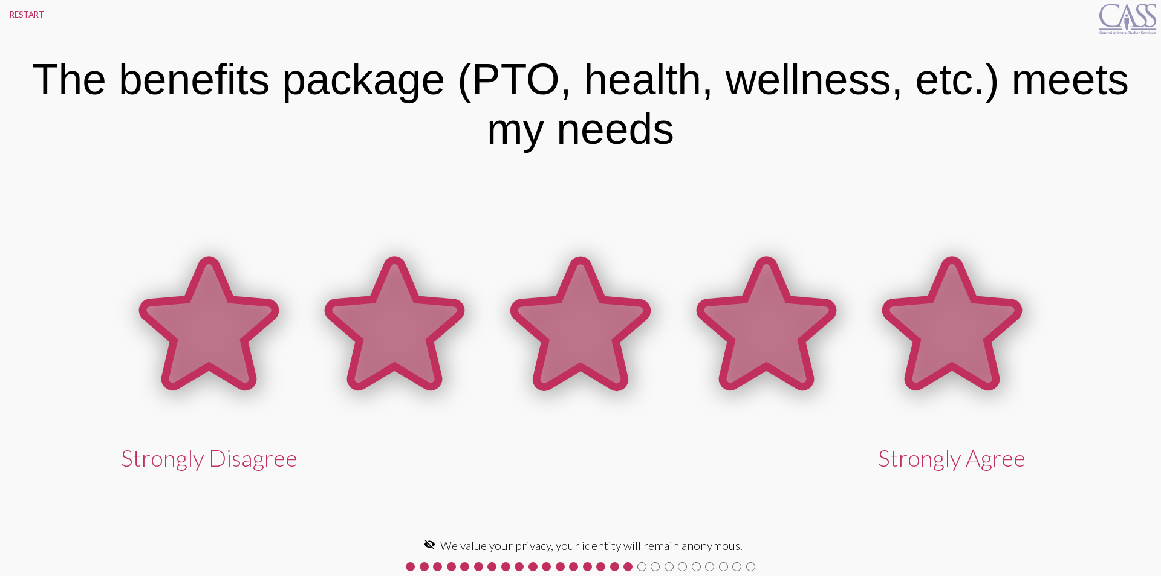
click at [883, 289] on icon at bounding box center [952, 326] width 186 height 186
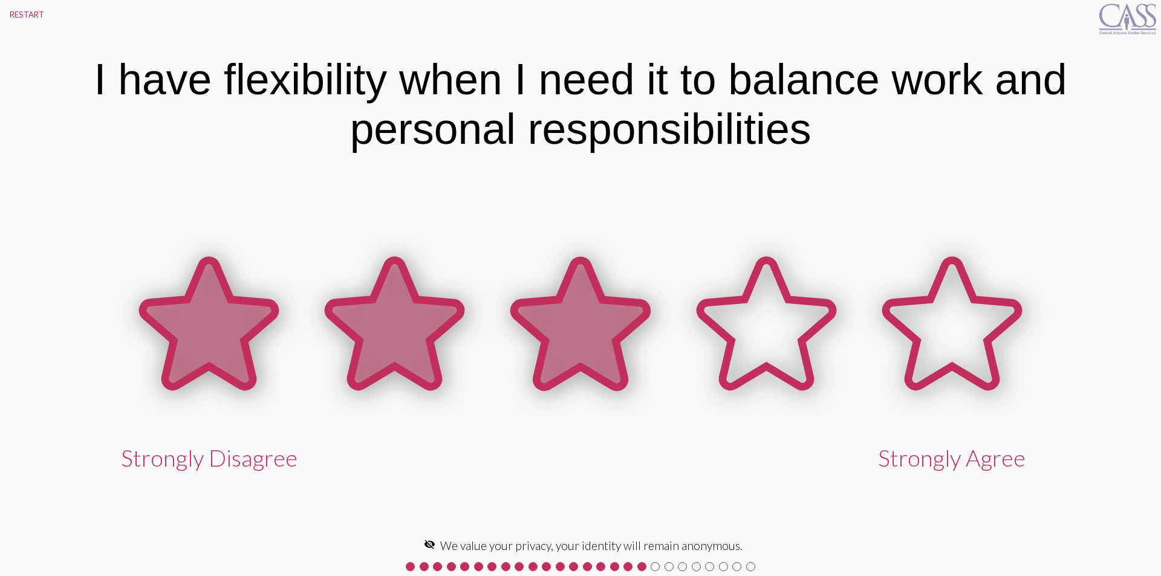
click at [619, 316] on icon at bounding box center [580, 324] width 132 height 126
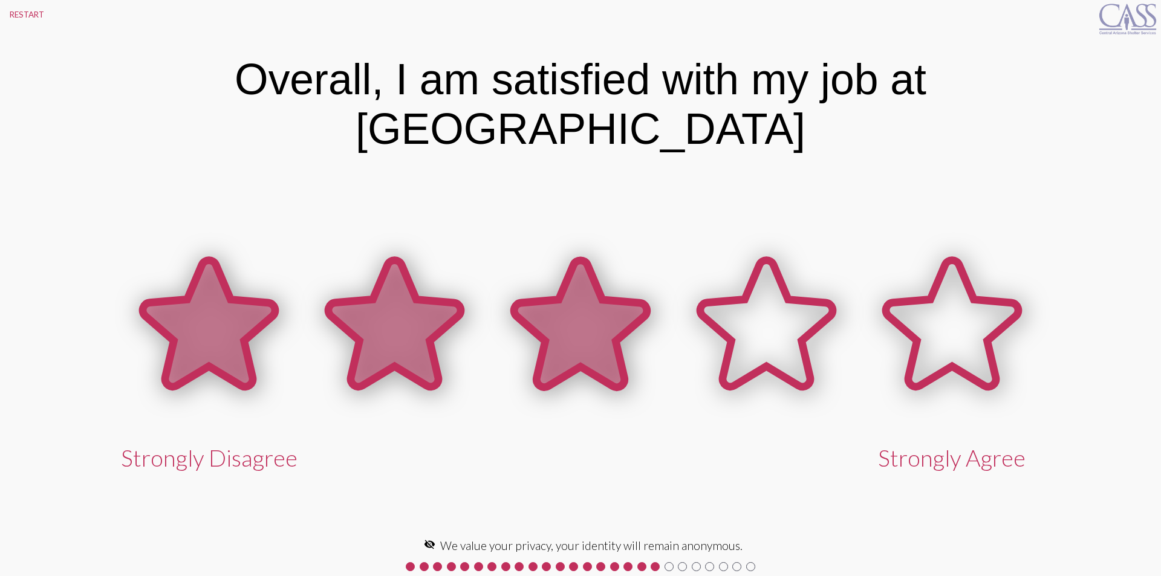
click at [612, 311] on icon at bounding box center [580, 324] width 132 height 126
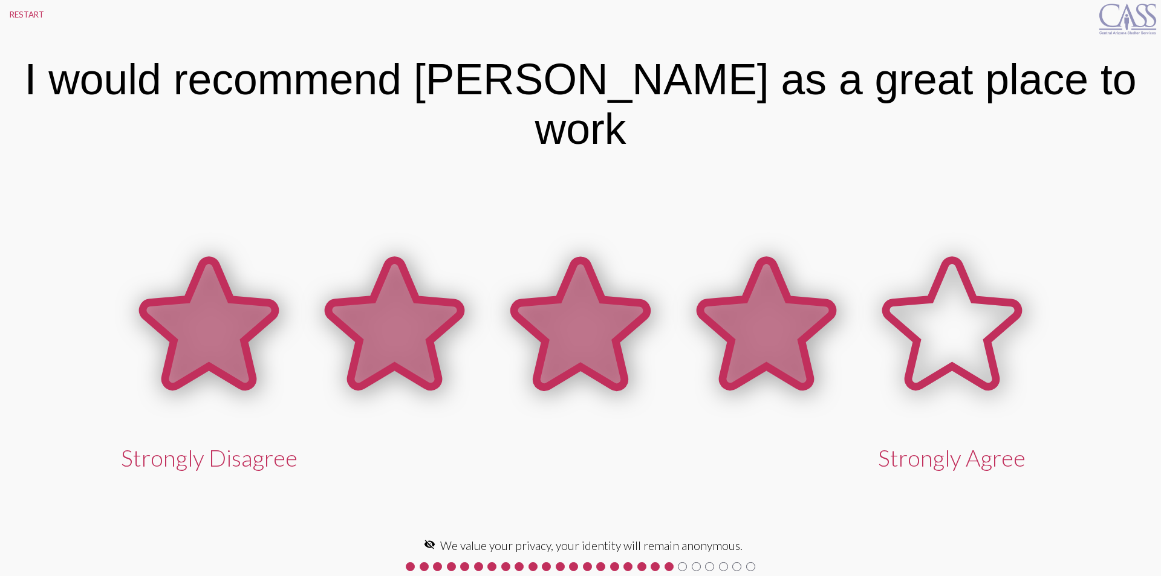
click at [790, 302] on icon at bounding box center [766, 324] width 132 height 126
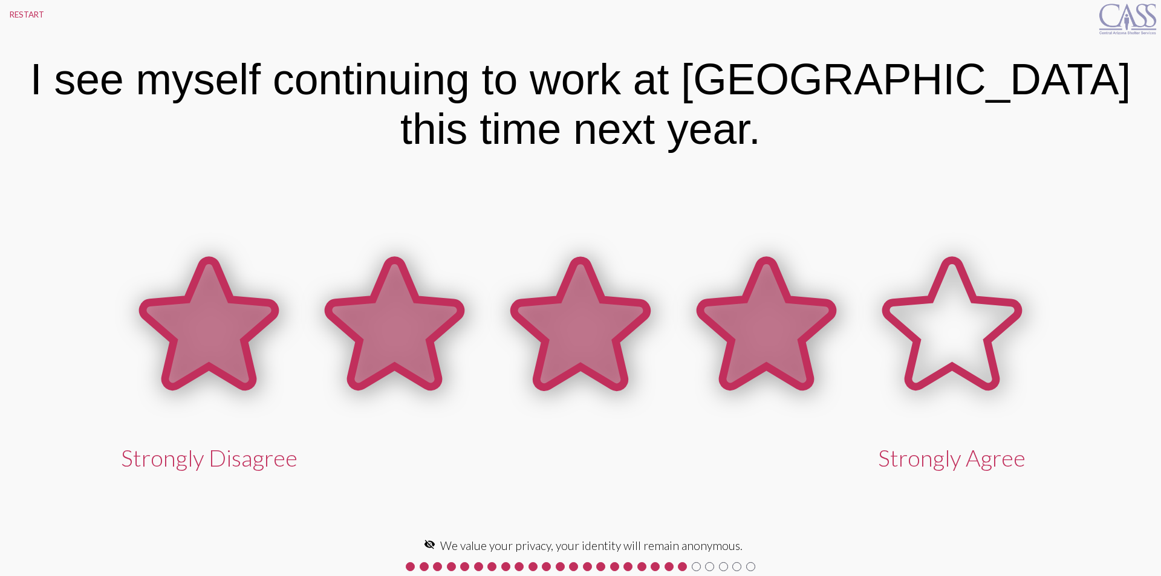
click at [746, 301] on icon at bounding box center [766, 324] width 132 height 126
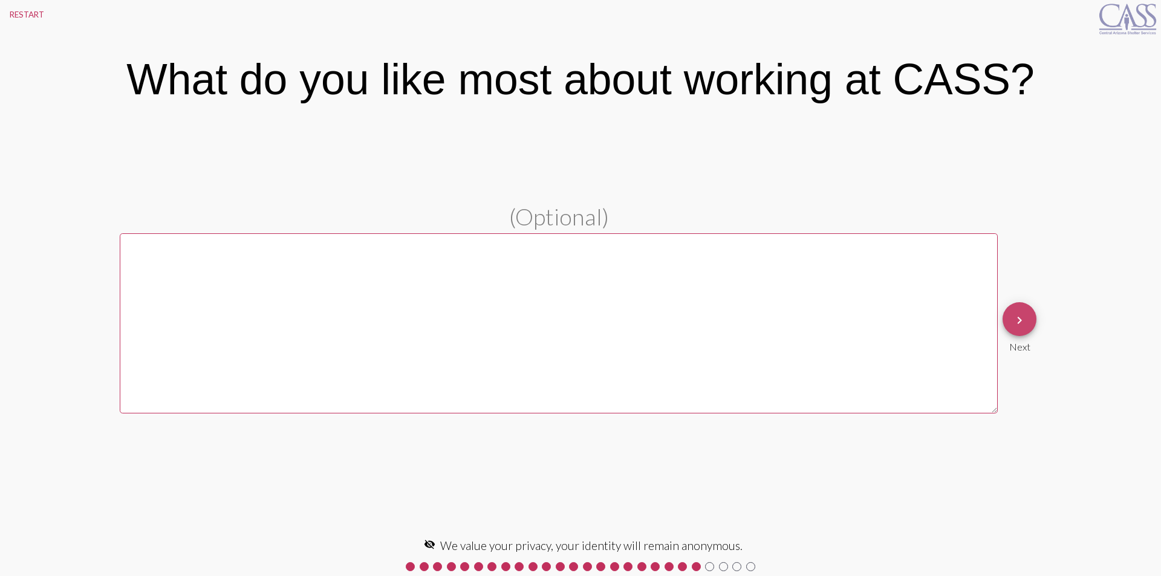
click at [1026, 323] on mat-icon "keyboard_arrow_right" at bounding box center [1019, 320] width 15 height 15
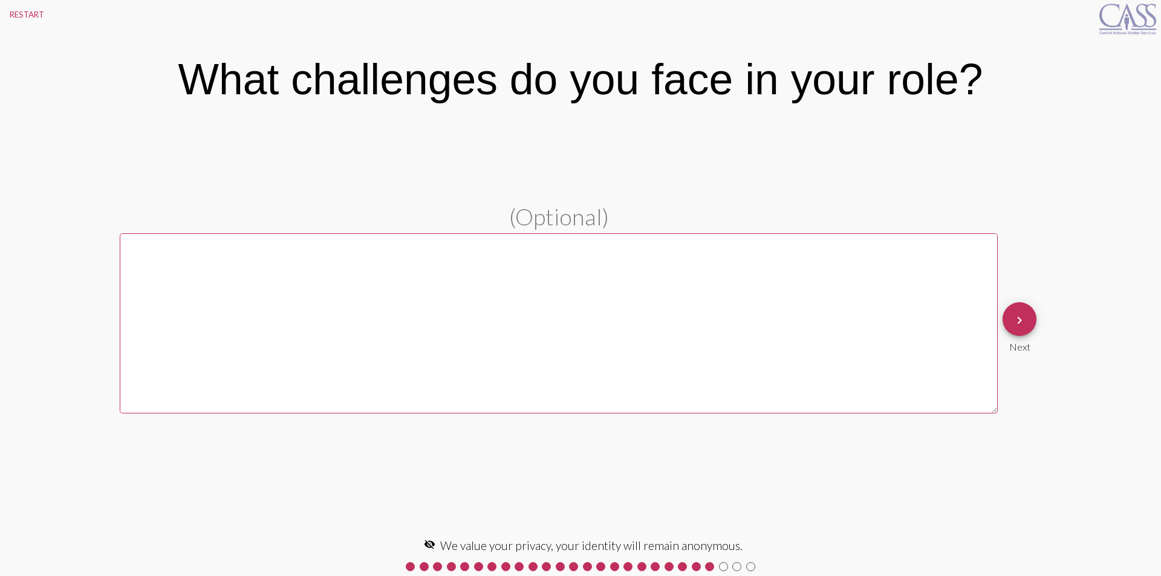
click at [1026, 323] on mat-icon "keyboard_arrow_right" at bounding box center [1019, 320] width 15 height 15
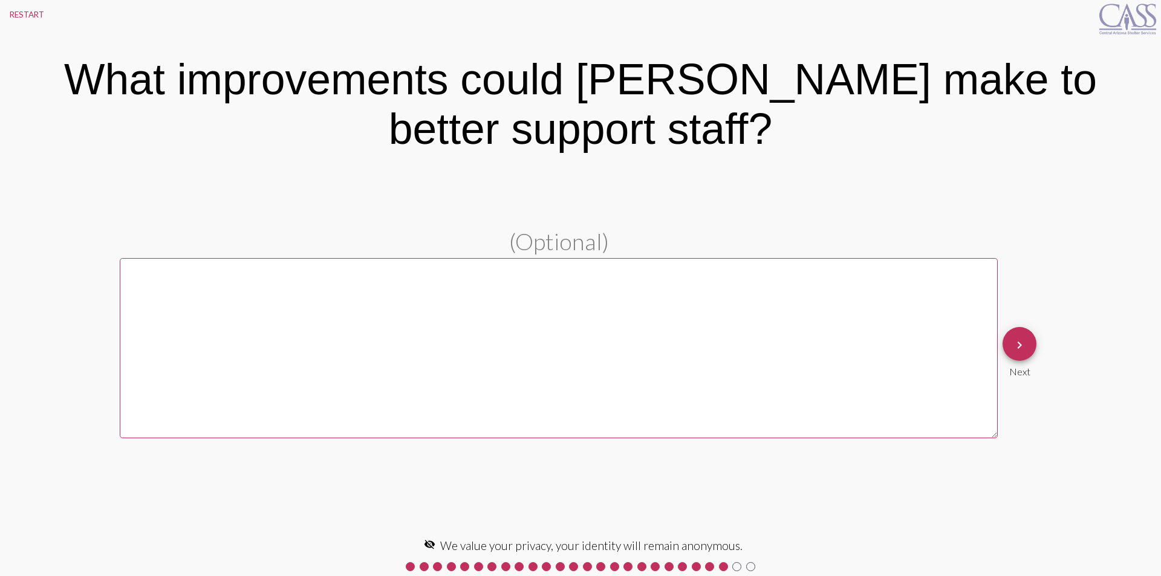
click at [1026, 323] on div "keyboard_arrow_right Next" at bounding box center [1020, 352] width 44 height 60
click at [1019, 346] on mat-icon "keyboard_arrow_right" at bounding box center [1019, 345] width 15 height 15
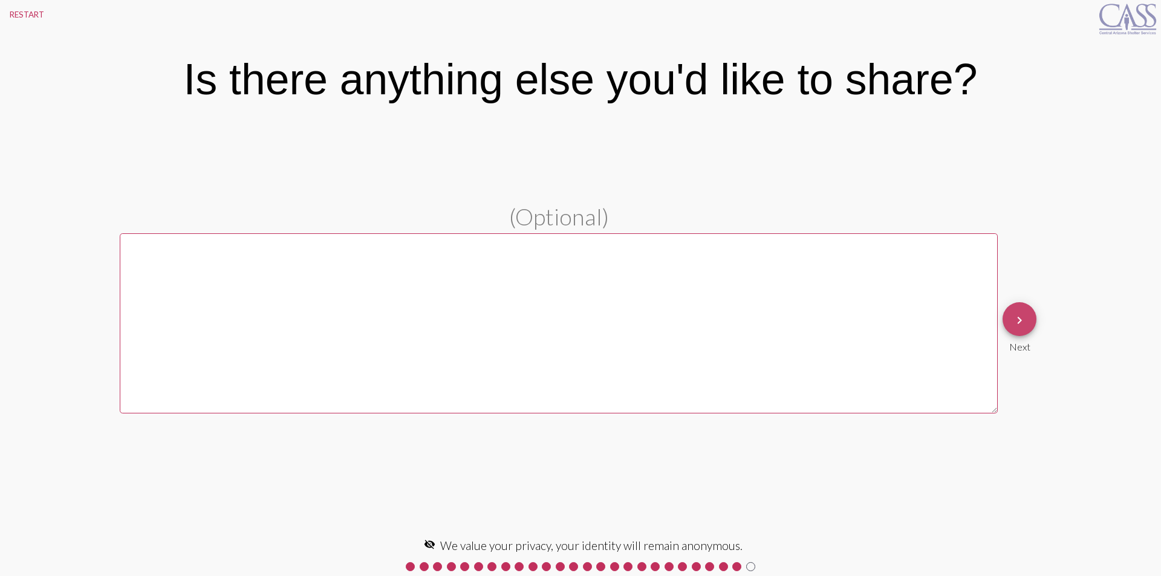
click at [1020, 325] on mat-icon "keyboard_arrow_right" at bounding box center [1019, 320] width 15 height 15
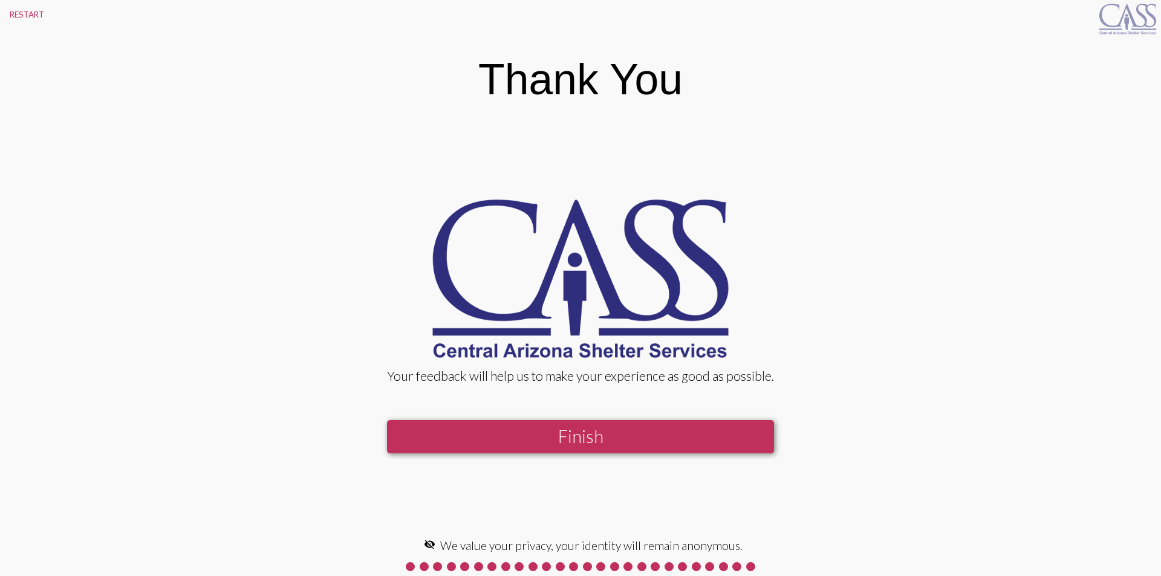
click at [576, 432] on button "Finish" at bounding box center [580, 436] width 387 height 33
